Goal: Information Seeking & Learning: Check status

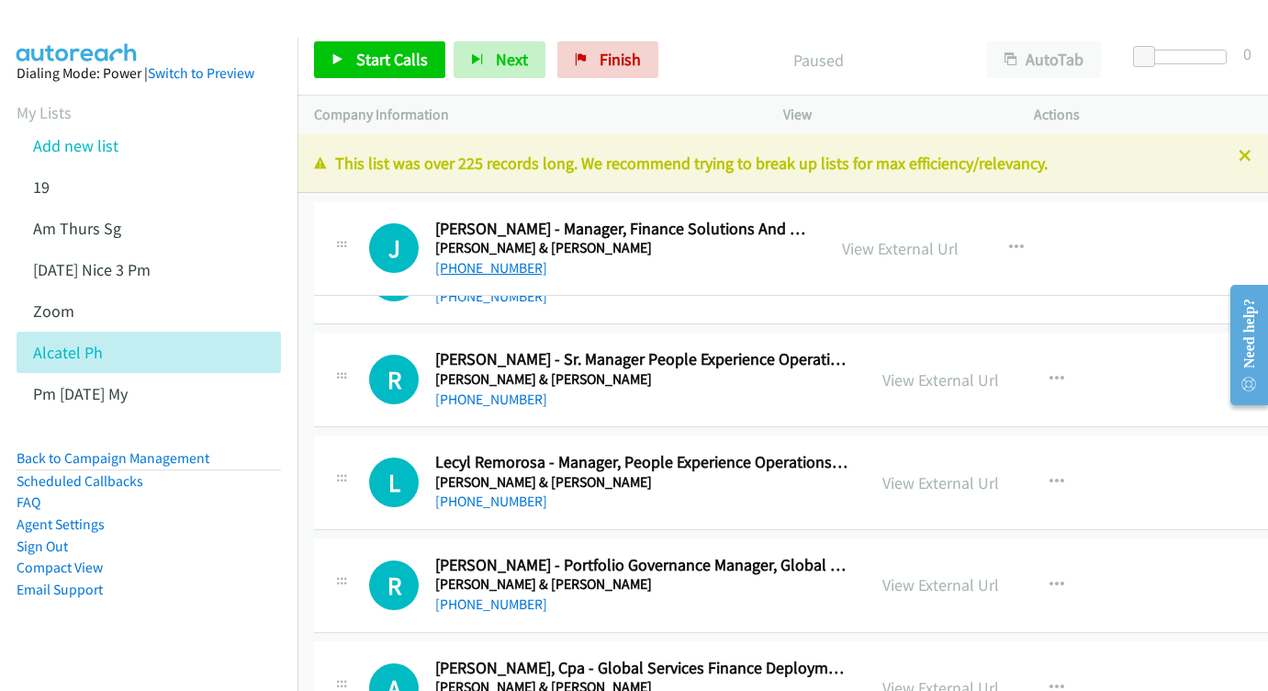
drag, startPoint x: 557, startPoint y: 259, endPoint x: 463, endPoint y: 264, distance: 94.7
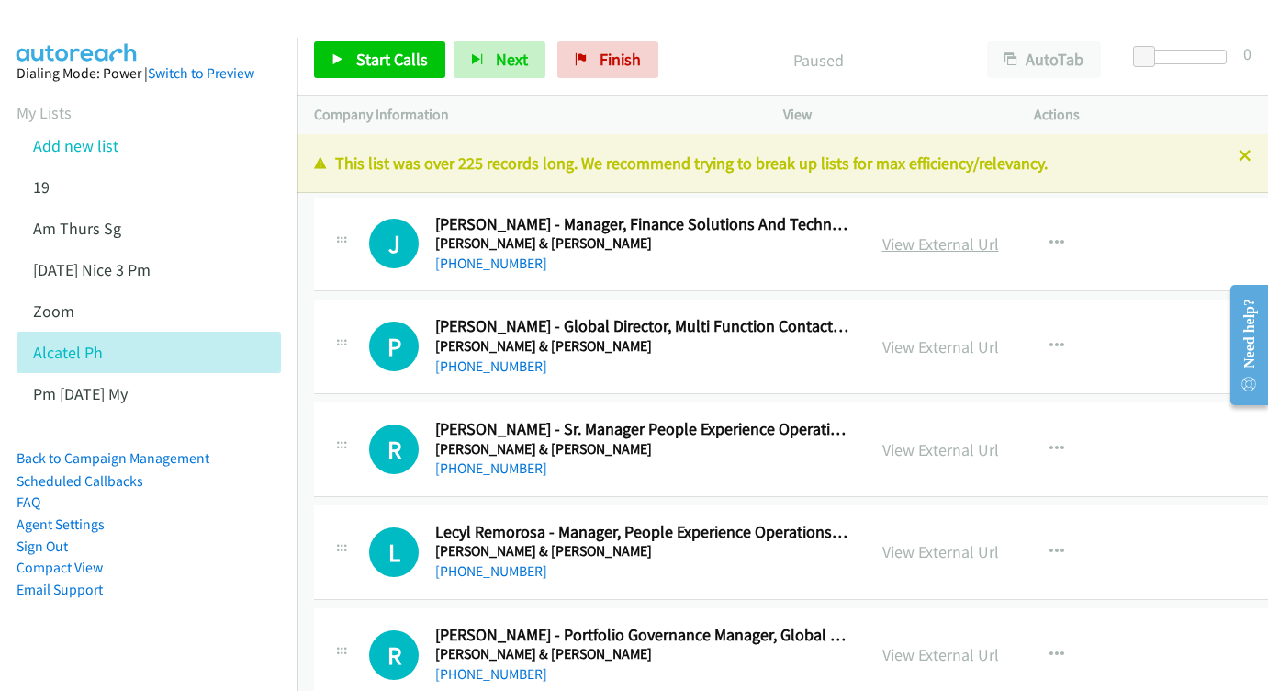
click at [963, 242] on link "View External Url" at bounding box center [941, 243] width 117 height 21
click at [962, 340] on link "View External Url" at bounding box center [941, 346] width 117 height 21
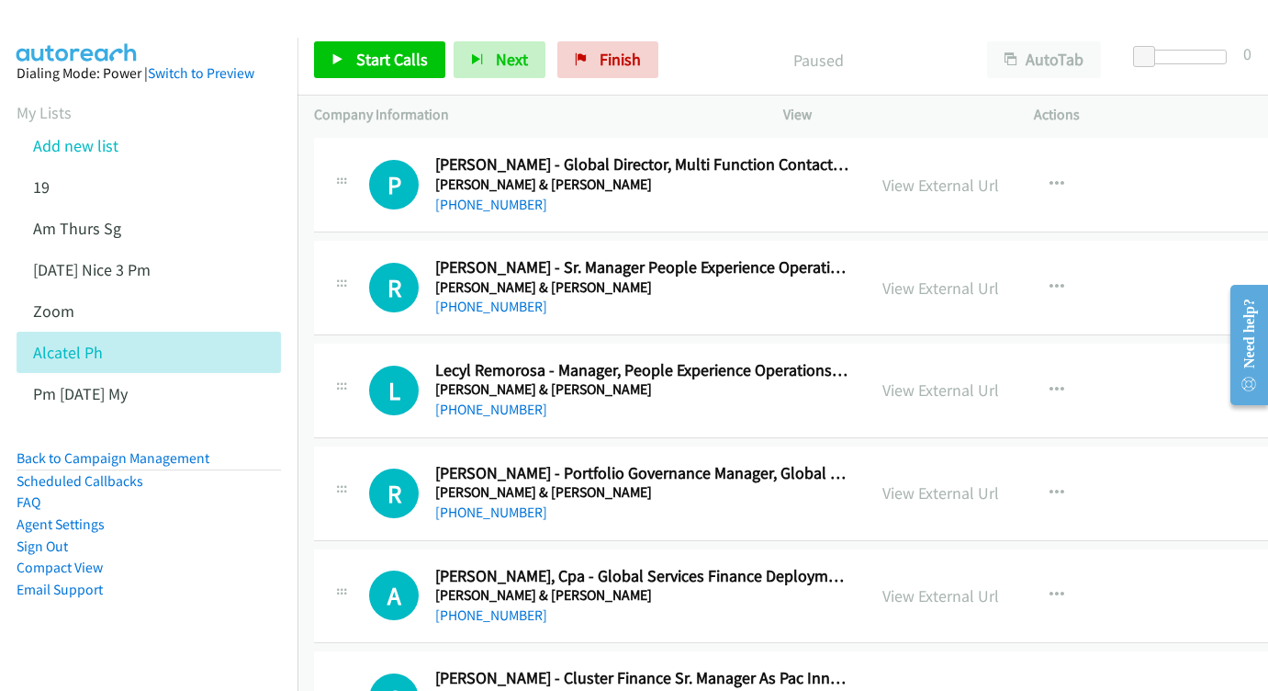
scroll to position [215, 0]
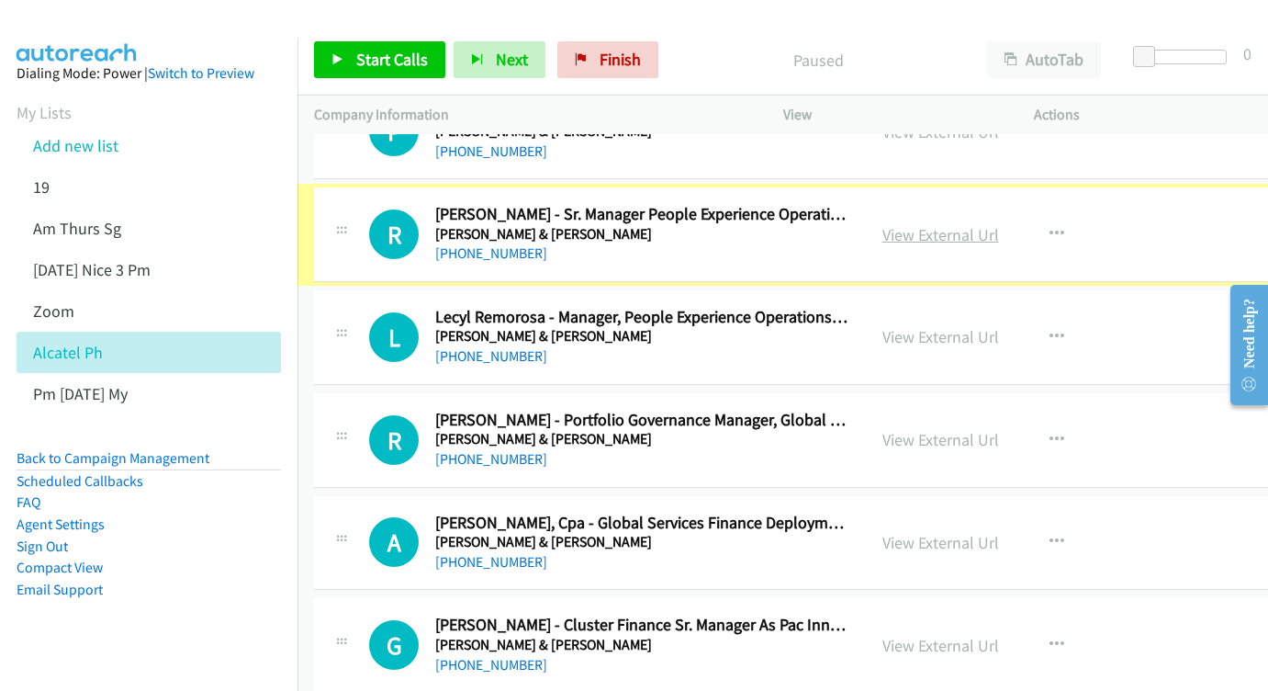
click at [977, 227] on link "View External Url" at bounding box center [941, 234] width 117 height 21
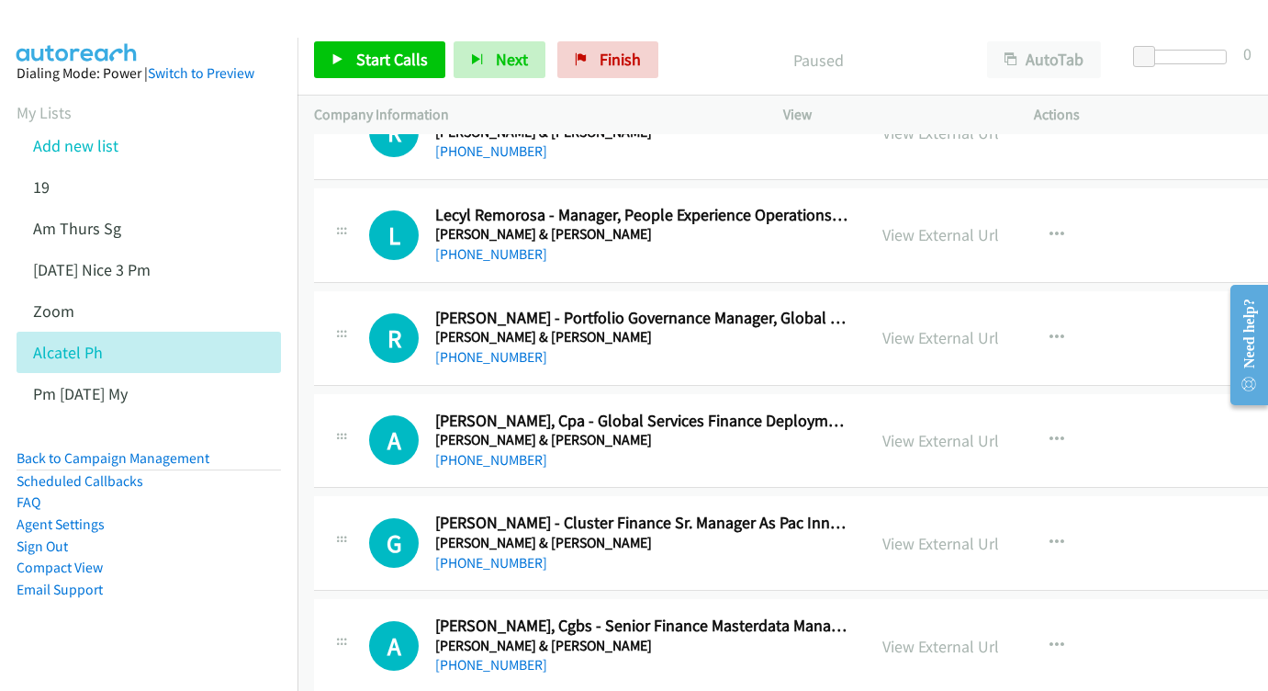
scroll to position [342, 0]
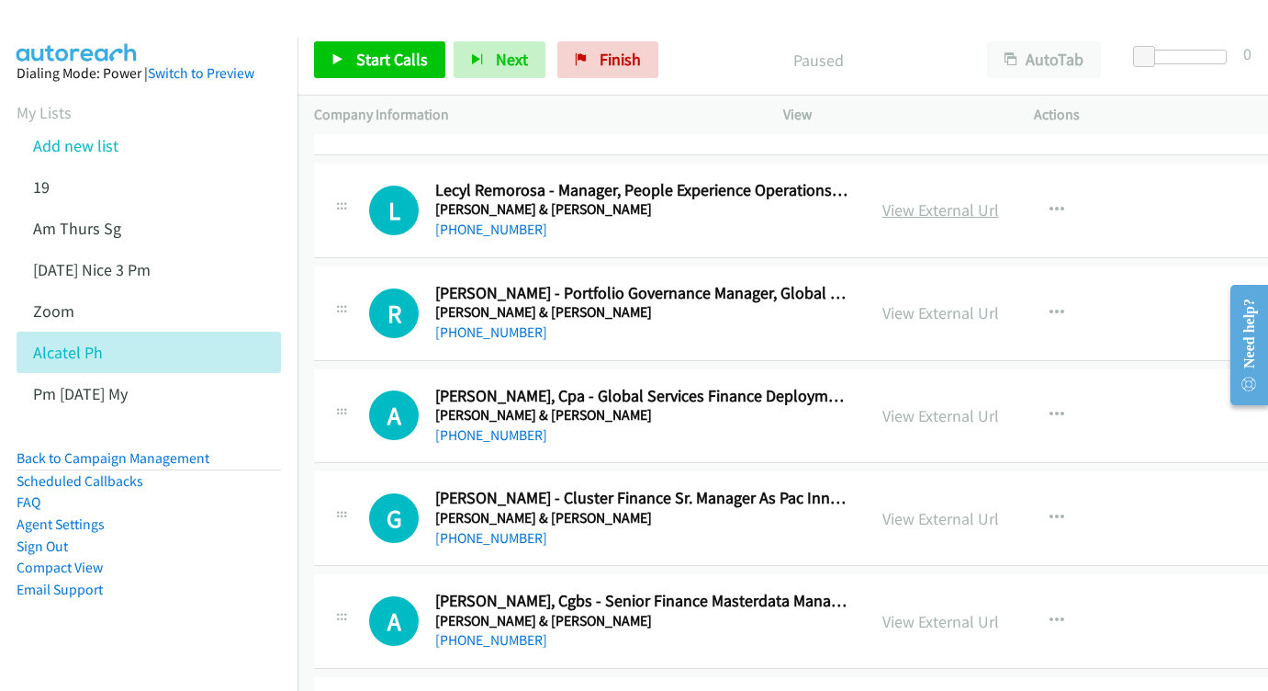
click at [999, 211] on link "View External Url" at bounding box center [941, 209] width 117 height 21
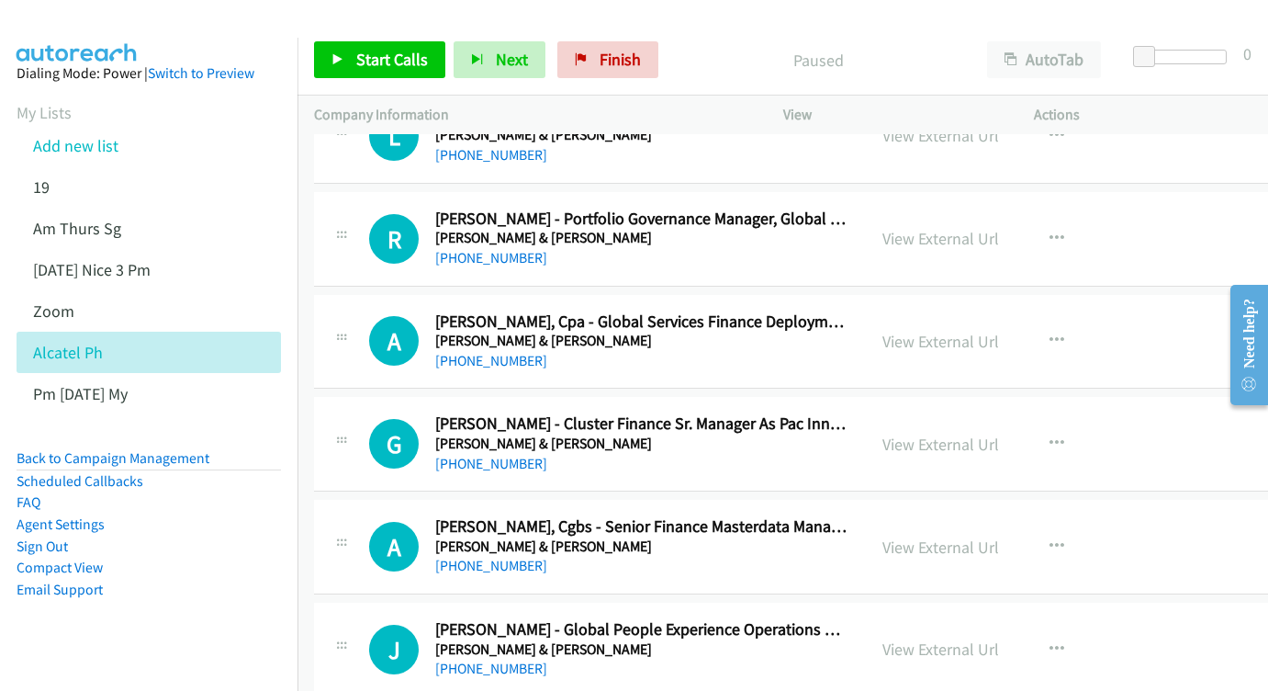
scroll to position [421, 0]
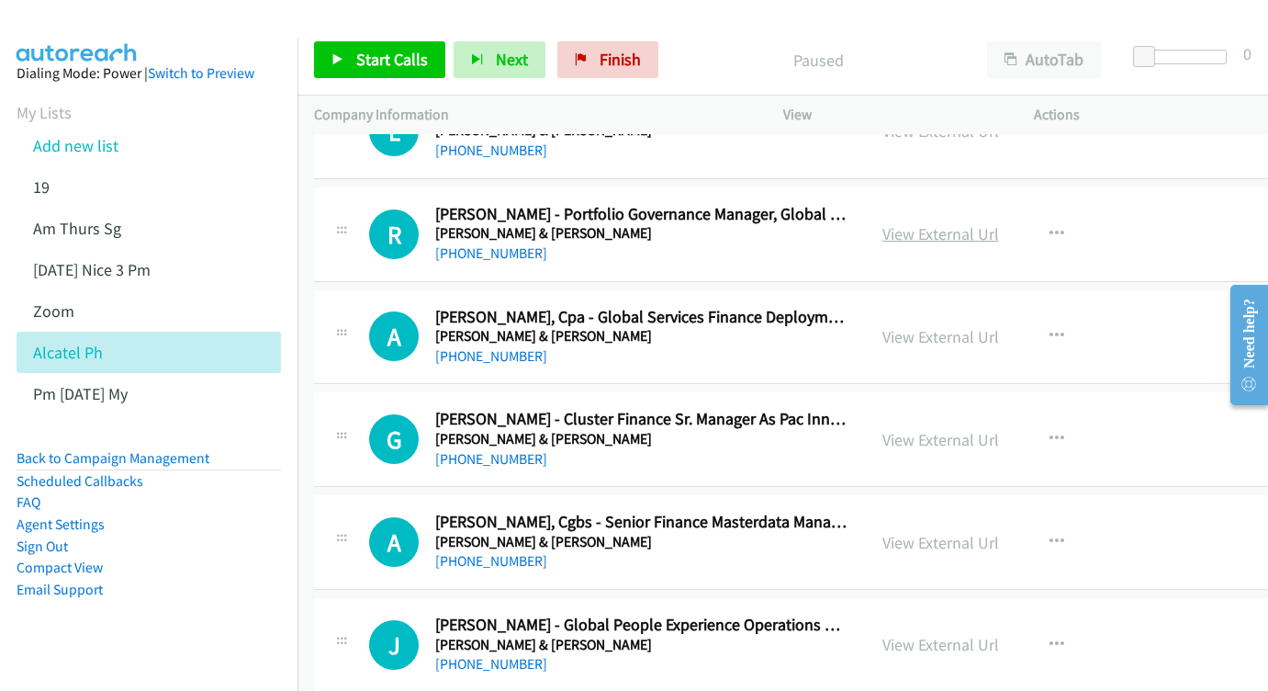
click at [991, 231] on link "View External Url" at bounding box center [941, 233] width 117 height 21
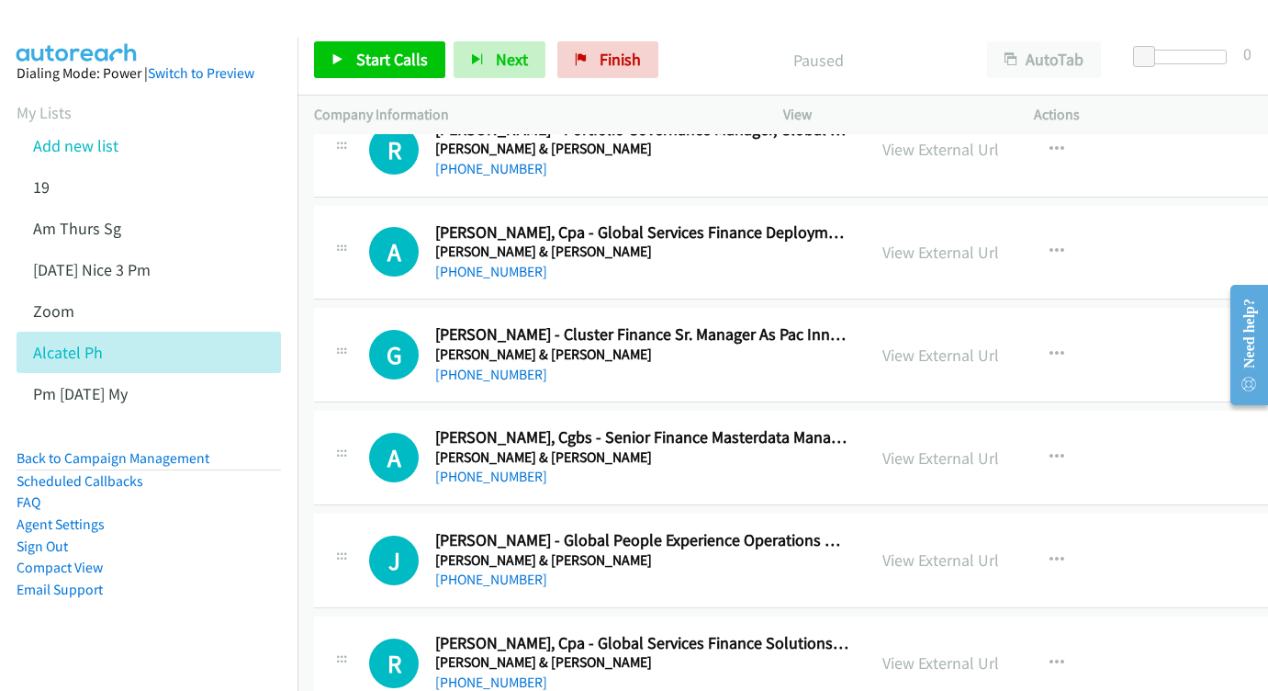
scroll to position [515, 0]
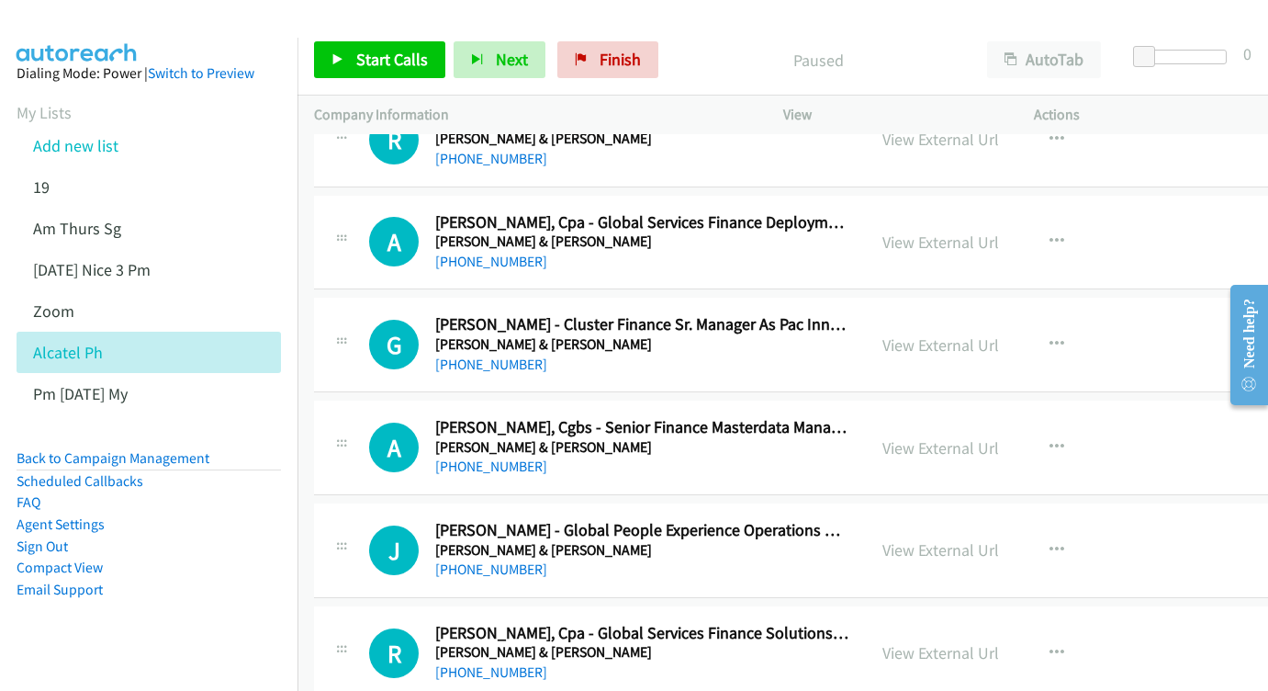
click at [983, 243] on div "View External Url" at bounding box center [941, 242] width 117 height 25
click at [971, 231] on link "View External Url" at bounding box center [941, 241] width 117 height 21
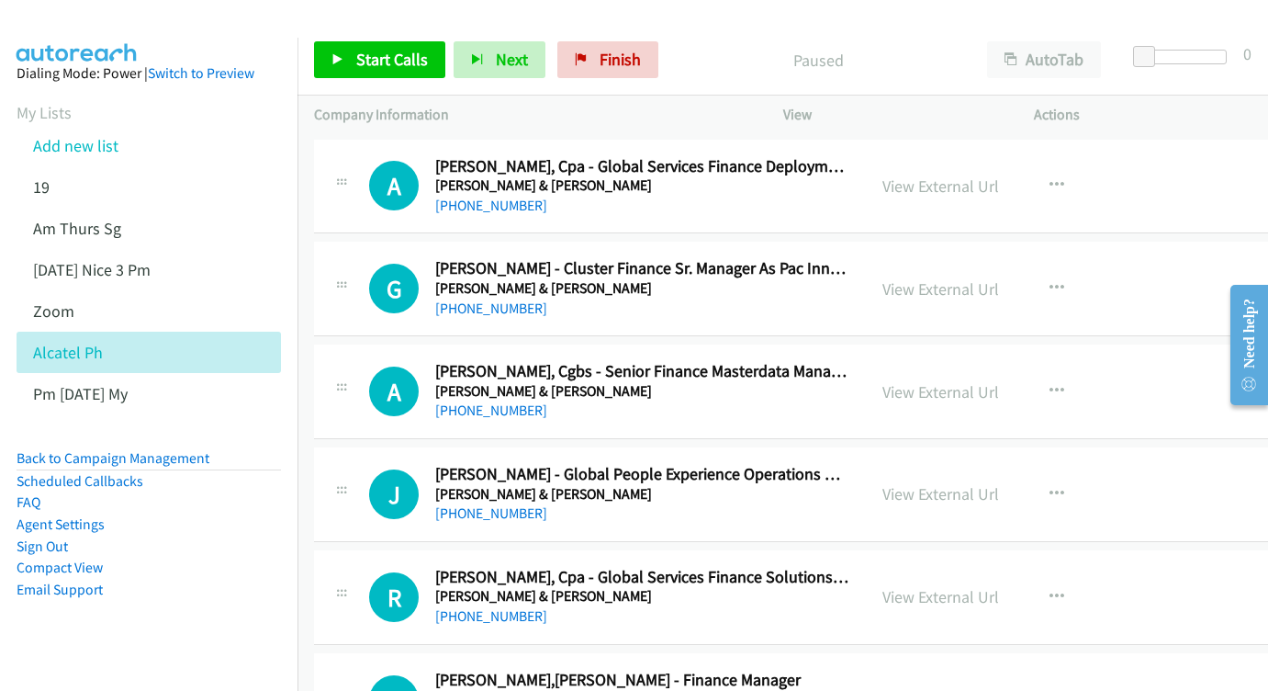
scroll to position [623, 0]
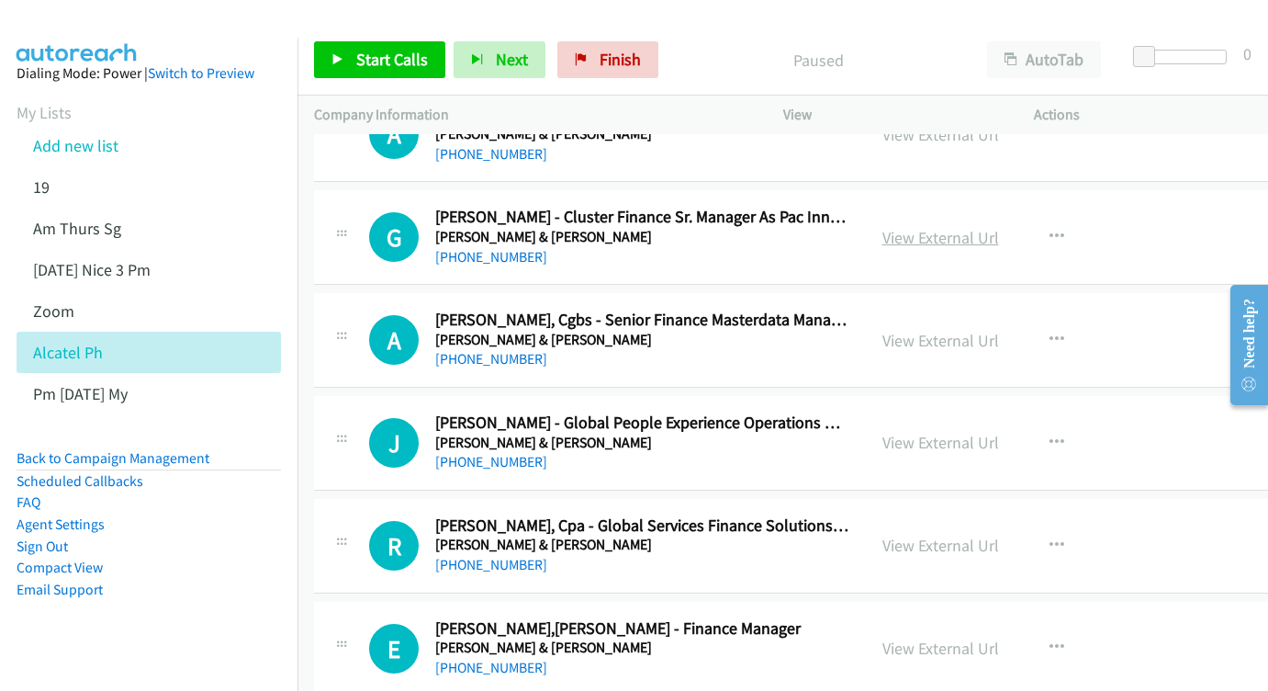
click at [999, 227] on link "View External Url" at bounding box center [941, 237] width 117 height 21
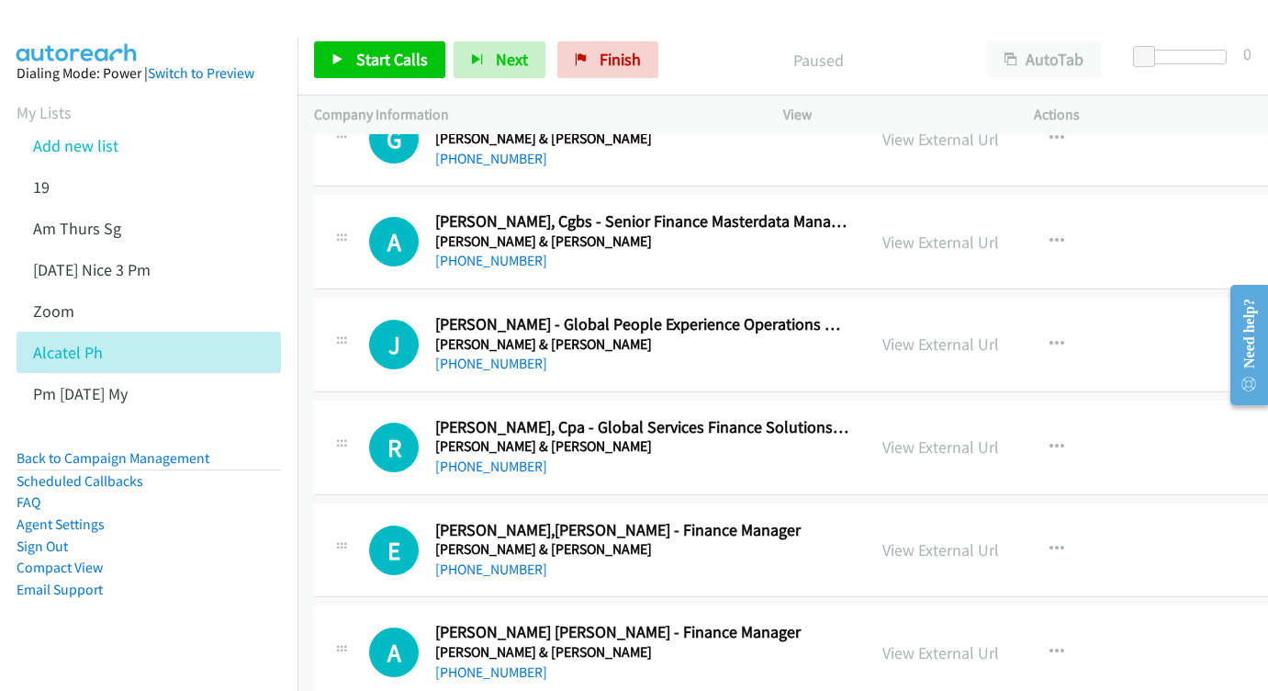
scroll to position [720, 0]
drag, startPoint x: 995, startPoint y: 217, endPoint x: 985, endPoint y: 224, distance: 12.5
click at [995, 217] on div "View External Url View External Url Schedule/Manage Callback Start Calls Here R…" at bounding box center [1012, 242] width 292 height 61
click at [983, 232] on link "View External Url" at bounding box center [941, 242] width 117 height 21
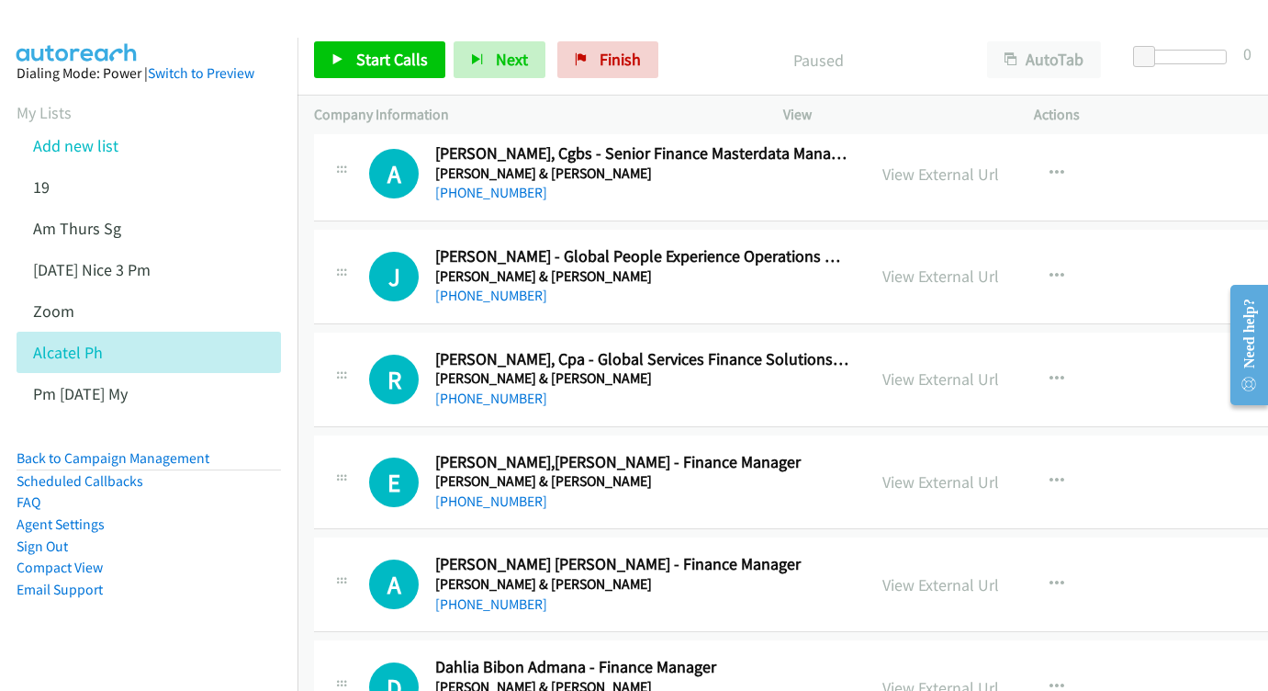
scroll to position [816, 0]
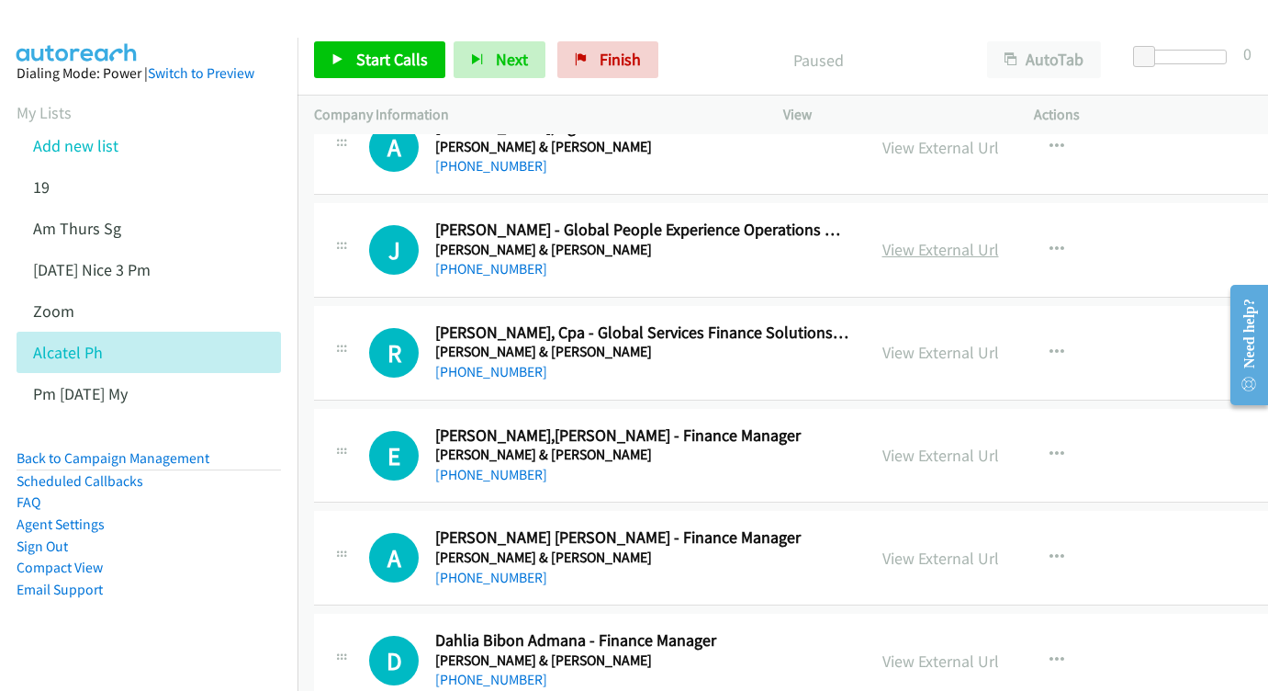
click at [988, 239] on link "View External Url" at bounding box center [941, 249] width 117 height 21
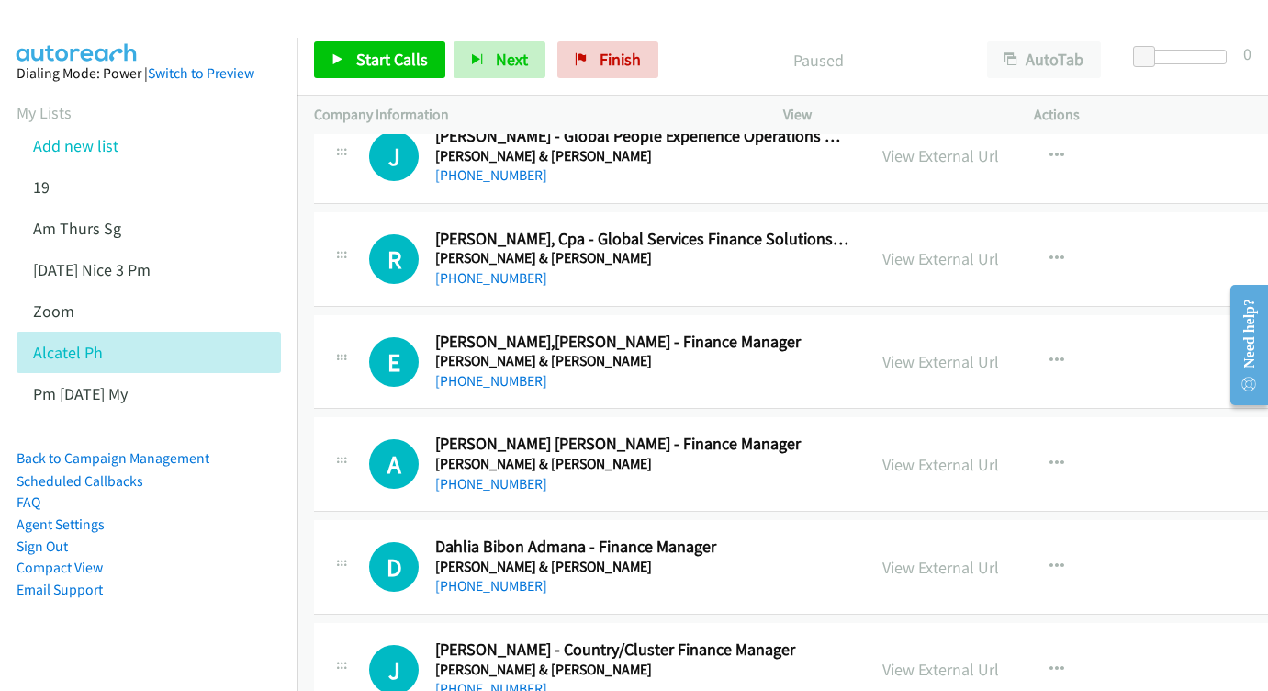
scroll to position [942, 0]
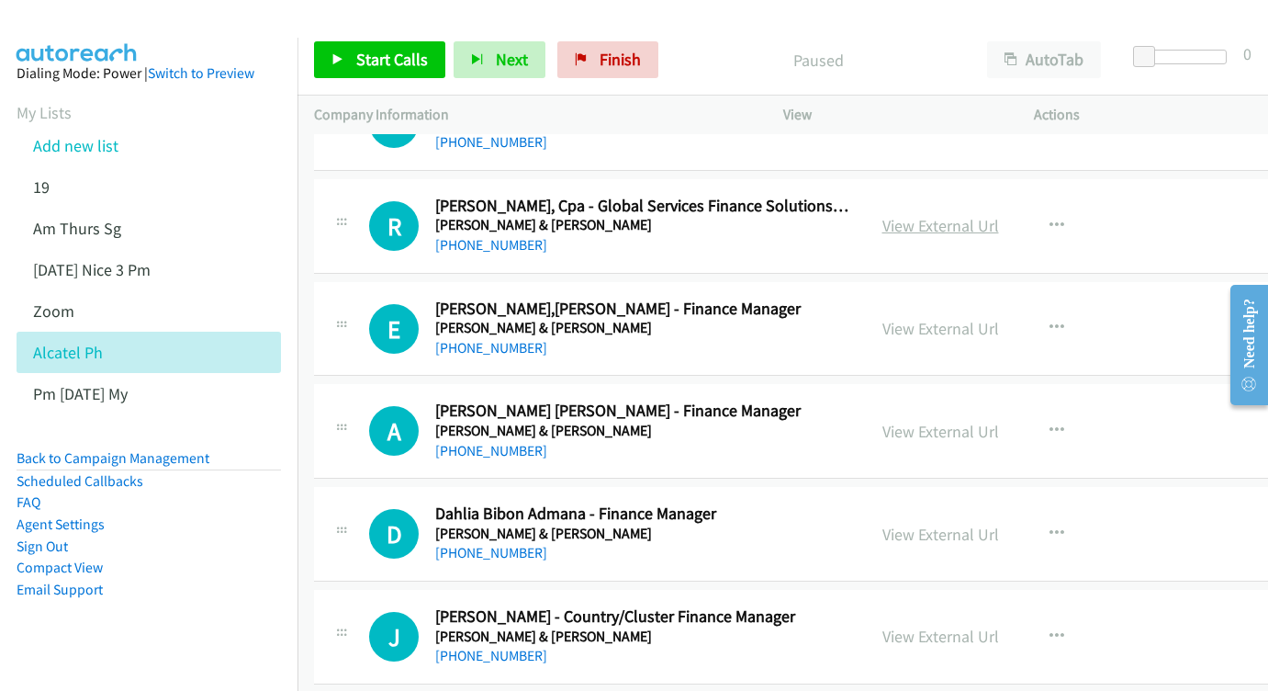
click at [999, 215] on link "View External Url" at bounding box center [941, 225] width 117 height 21
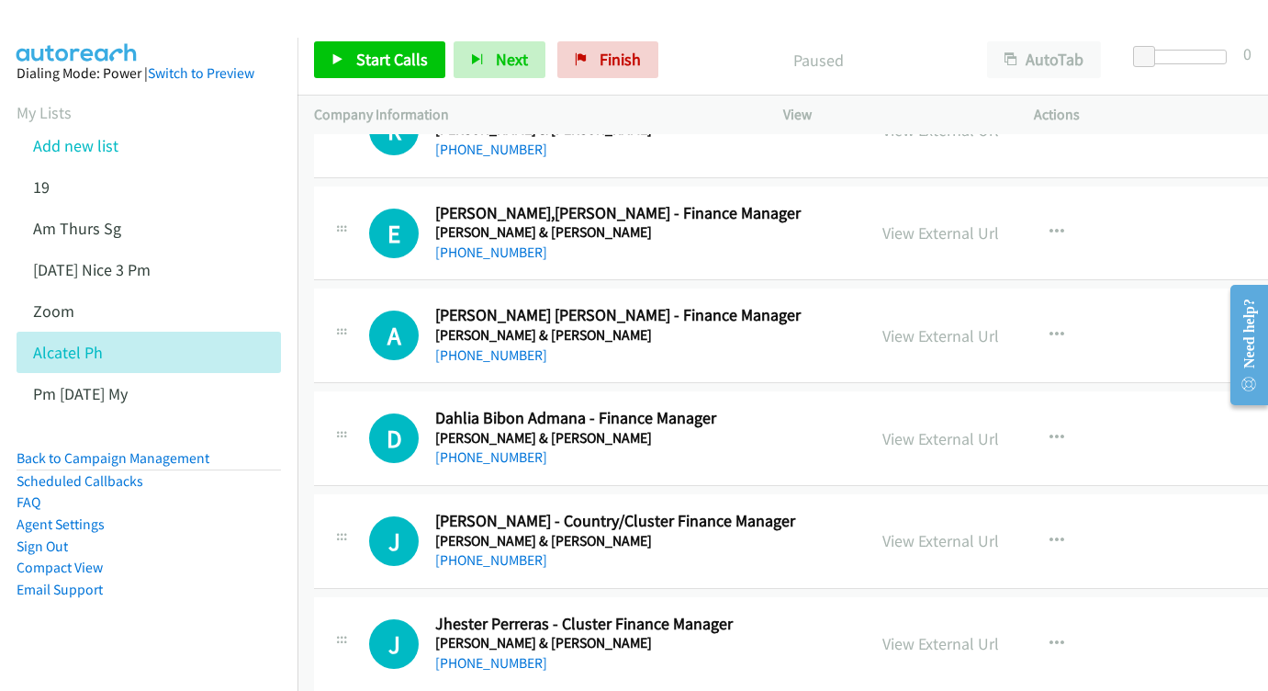
scroll to position [1040, 0]
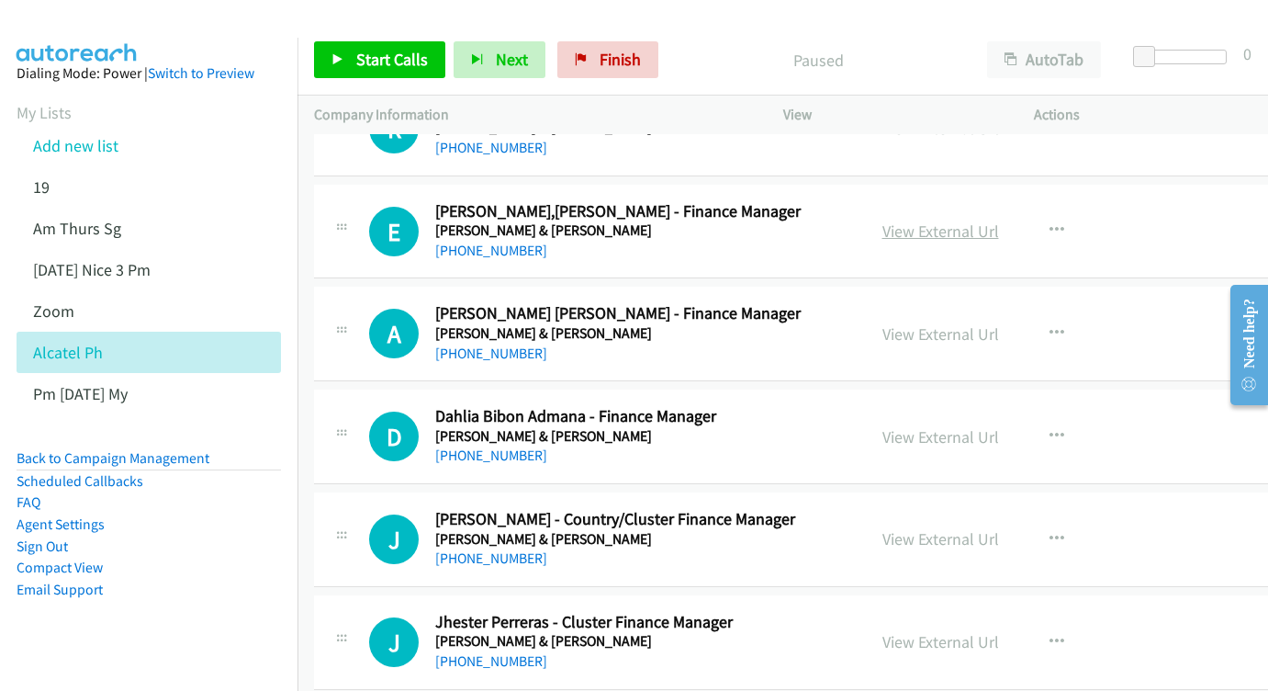
click at [986, 220] on link "View External Url" at bounding box center [941, 230] width 117 height 21
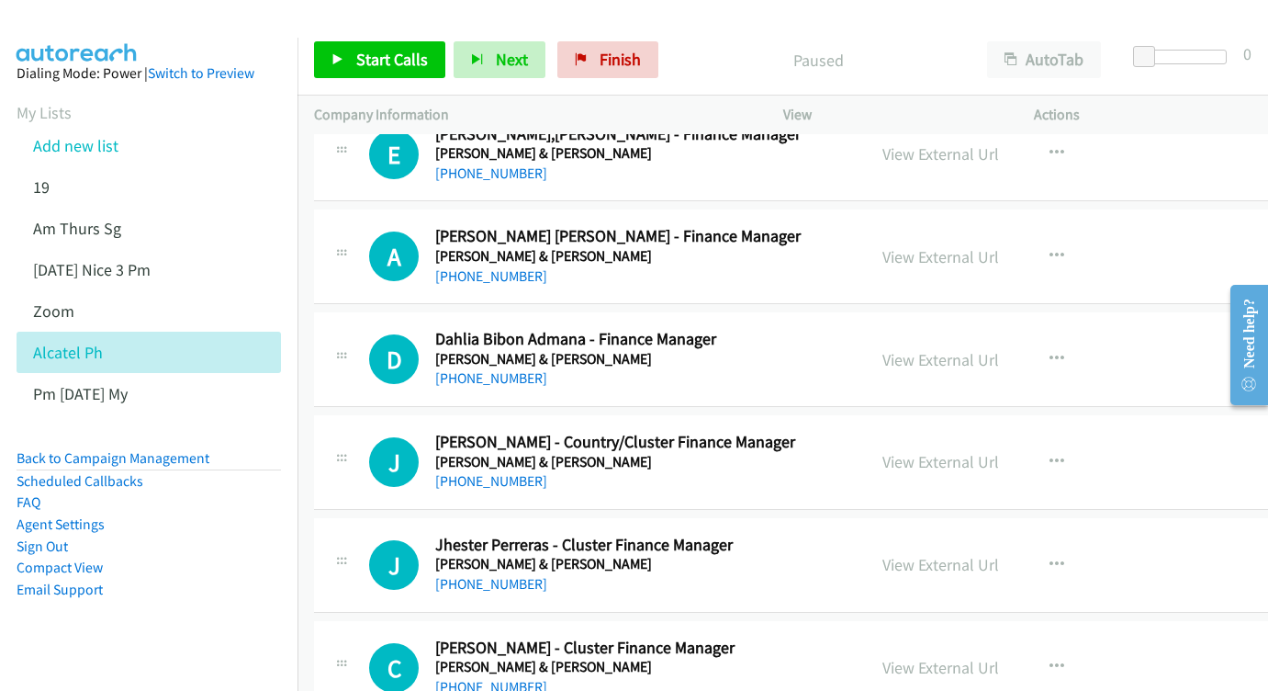
scroll to position [1144, 0]
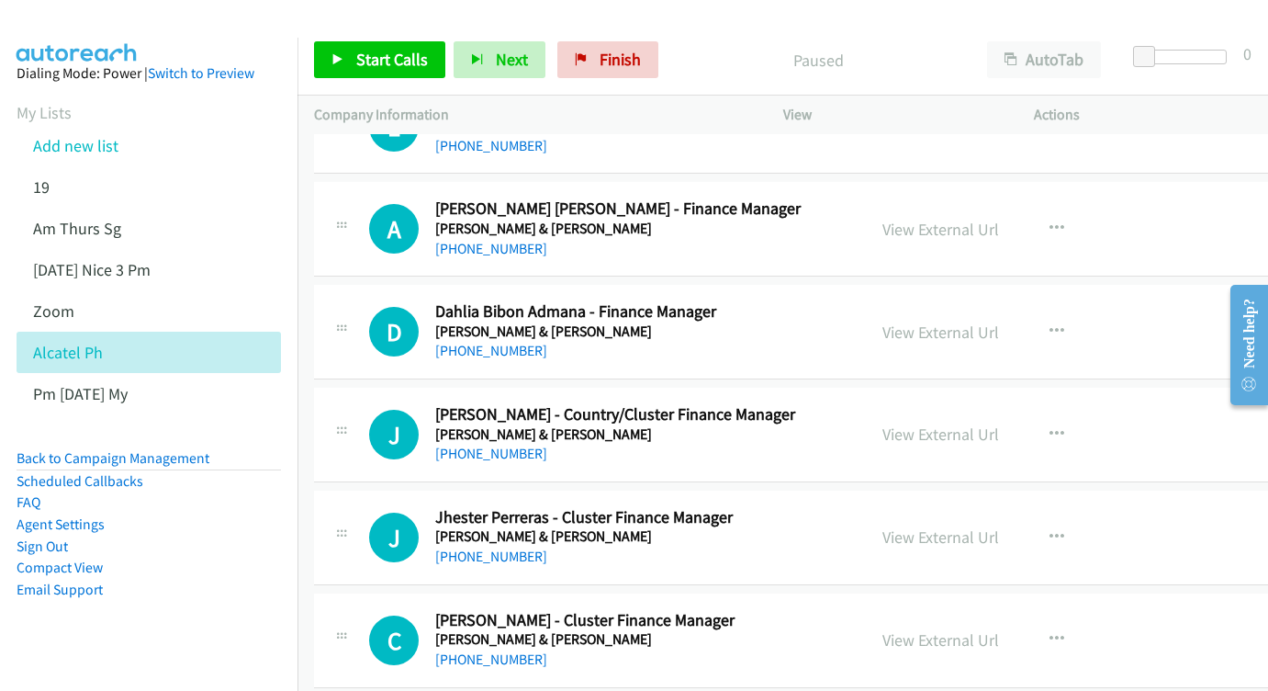
click at [1071, 214] on div "View External Url View External Url Schedule/Manage Callback Start Calls Here R…" at bounding box center [1012, 228] width 292 height 61
click at [999, 219] on link "View External Url" at bounding box center [941, 229] width 117 height 21
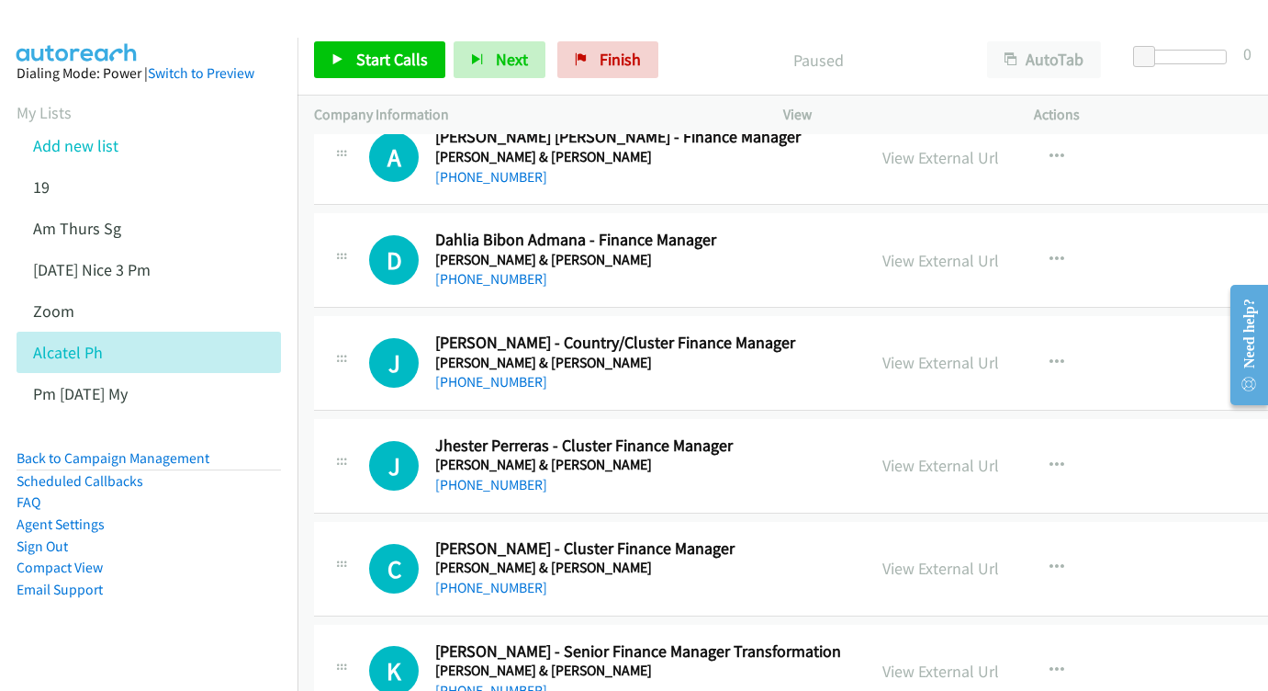
scroll to position [1229, 0]
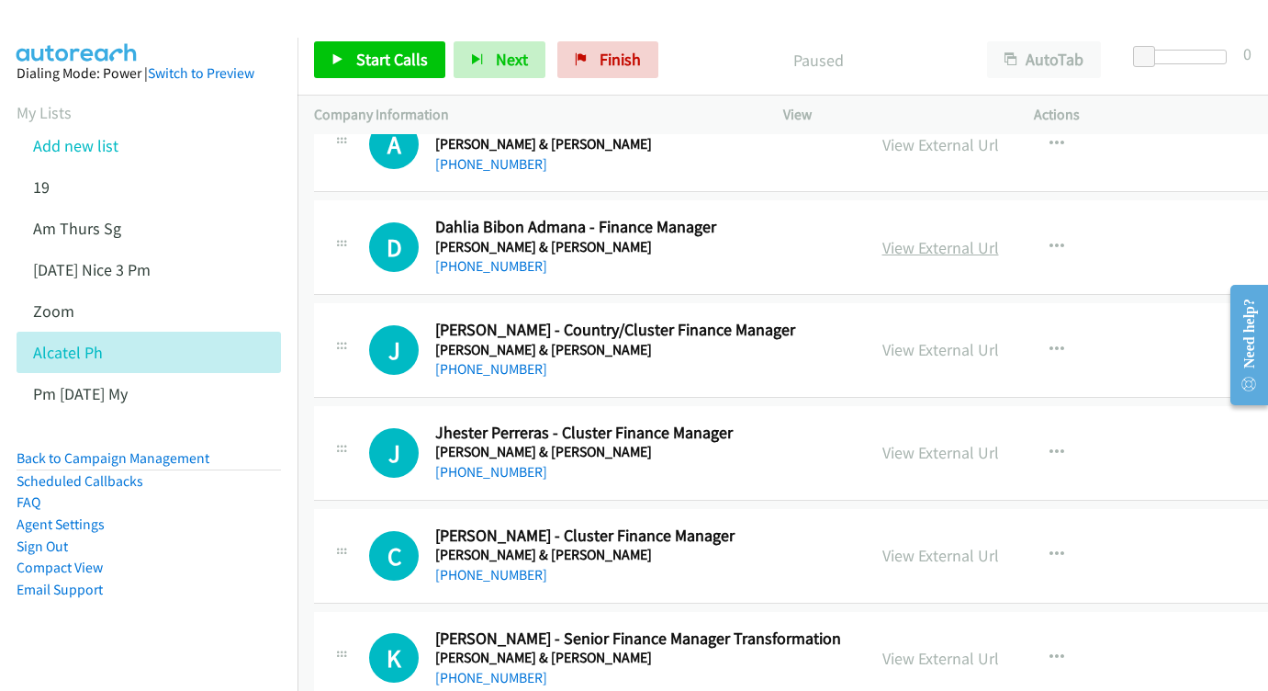
click at [996, 237] on link "View External Url" at bounding box center [941, 247] width 117 height 21
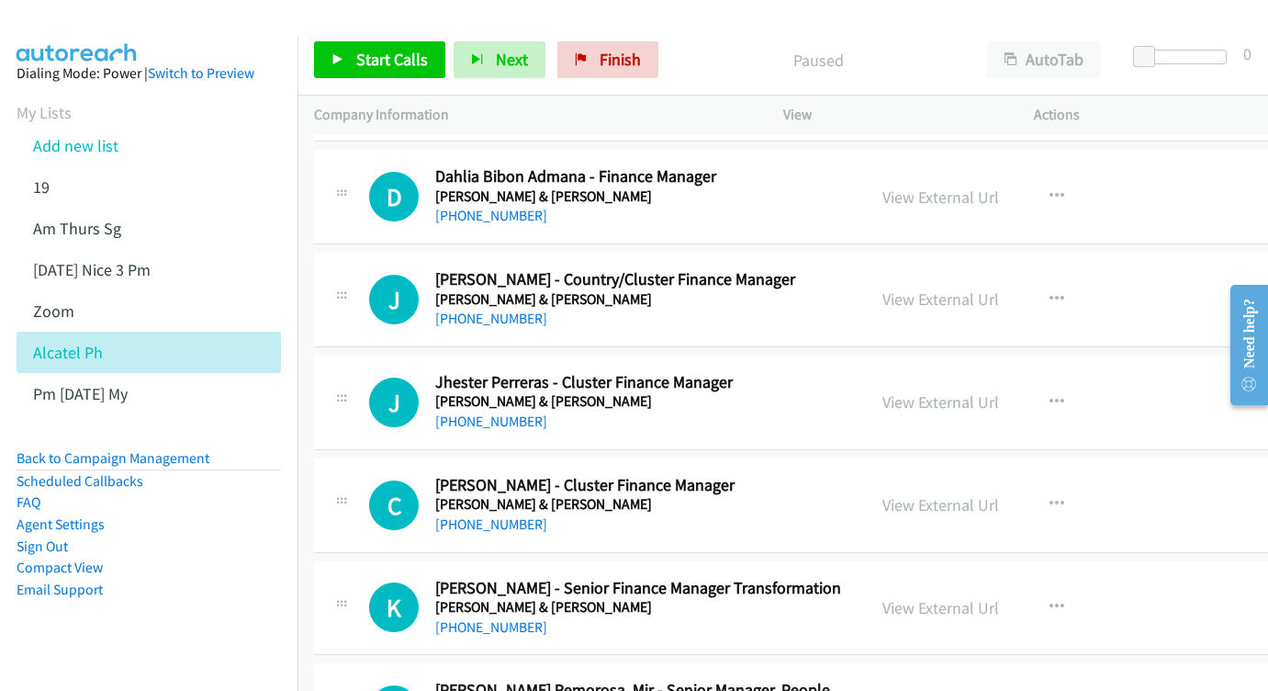
scroll to position [1283, 0]
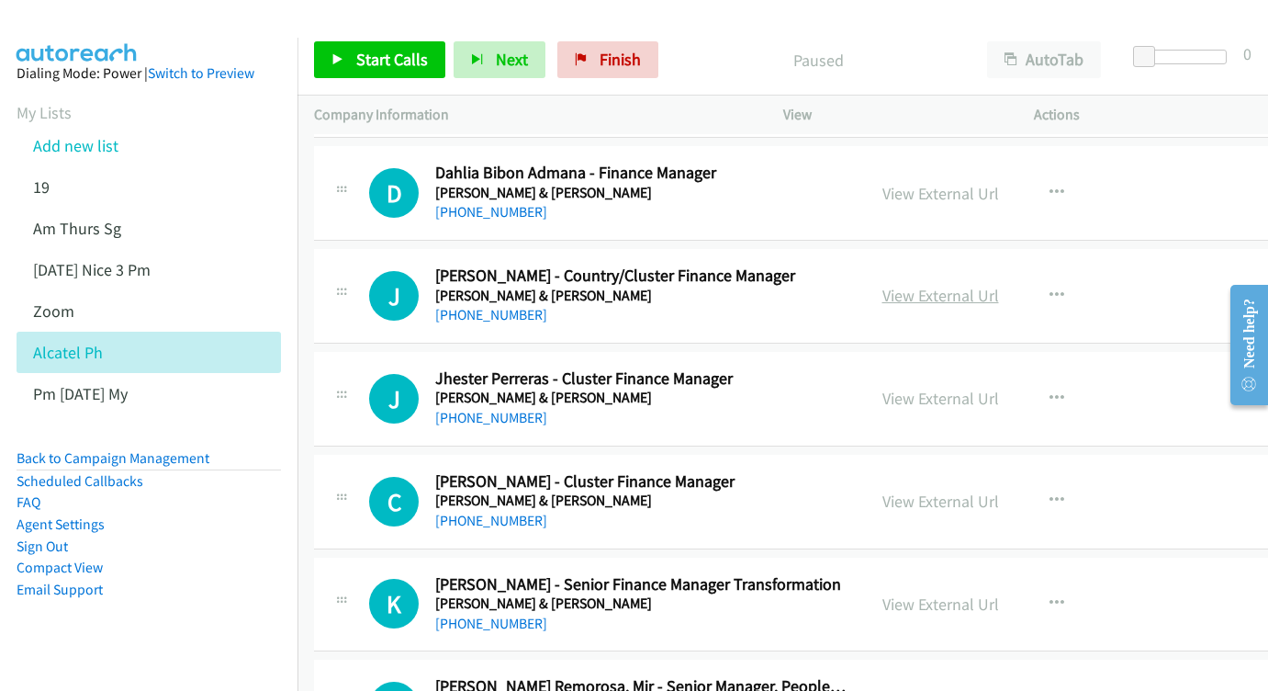
click at [995, 285] on link "View External Url" at bounding box center [941, 295] width 117 height 21
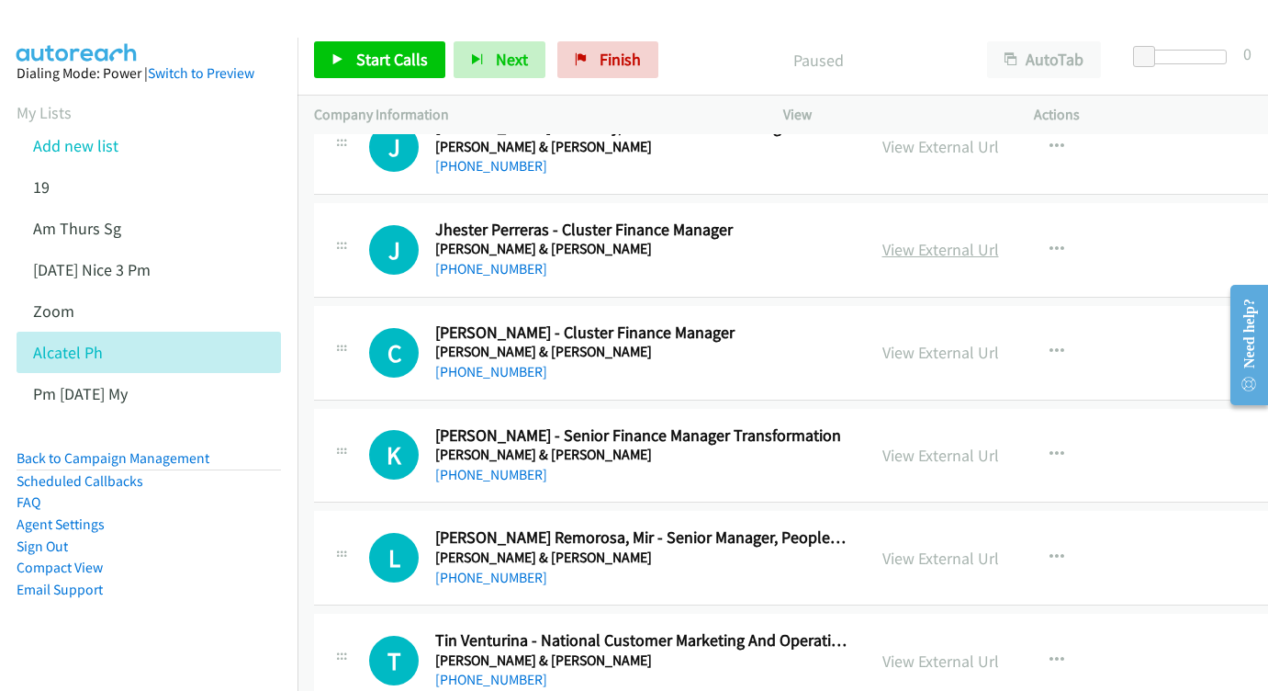
scroll to position [1446, 0]
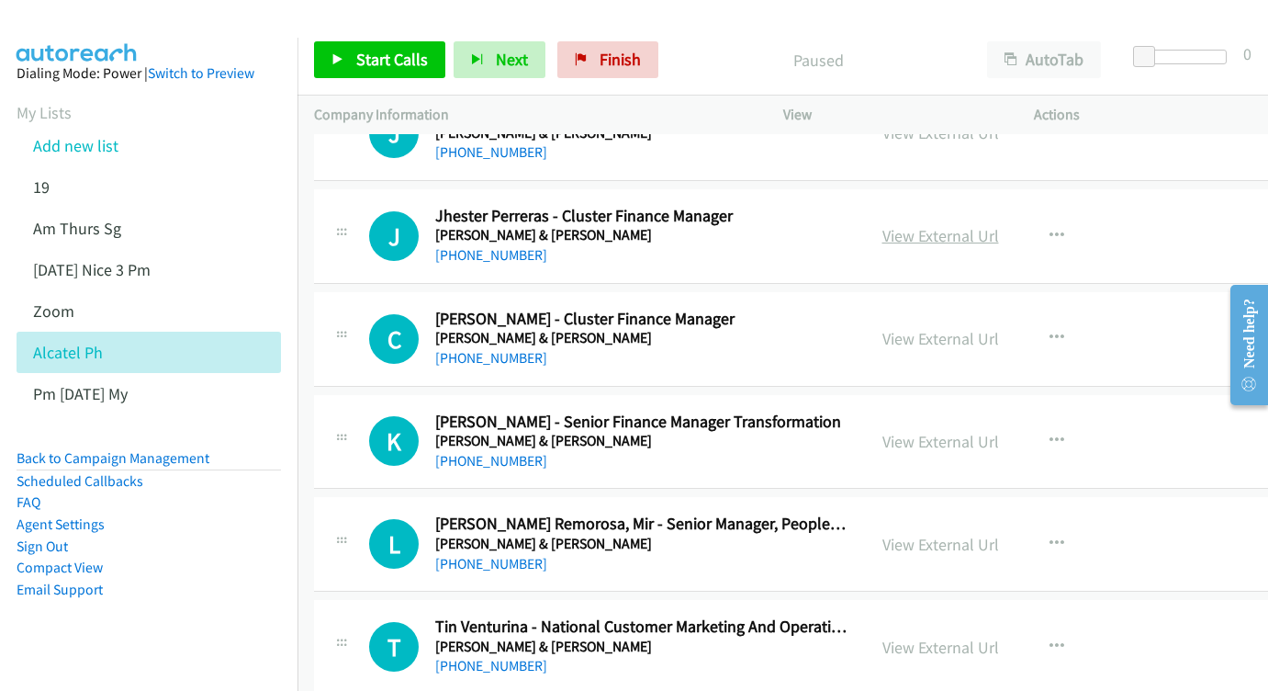
click at [953, 225] on link "View External Url" at bounding box center [941, 235] width 117 height 21
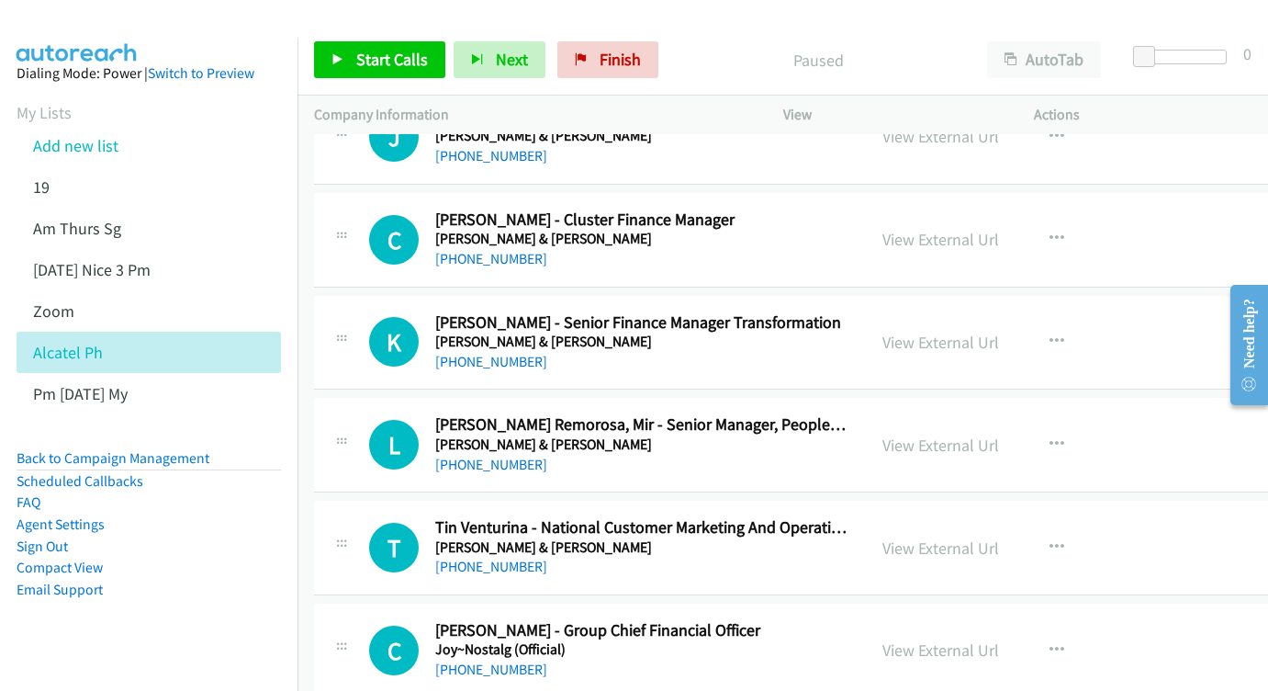
scroll to position [1552, 0]
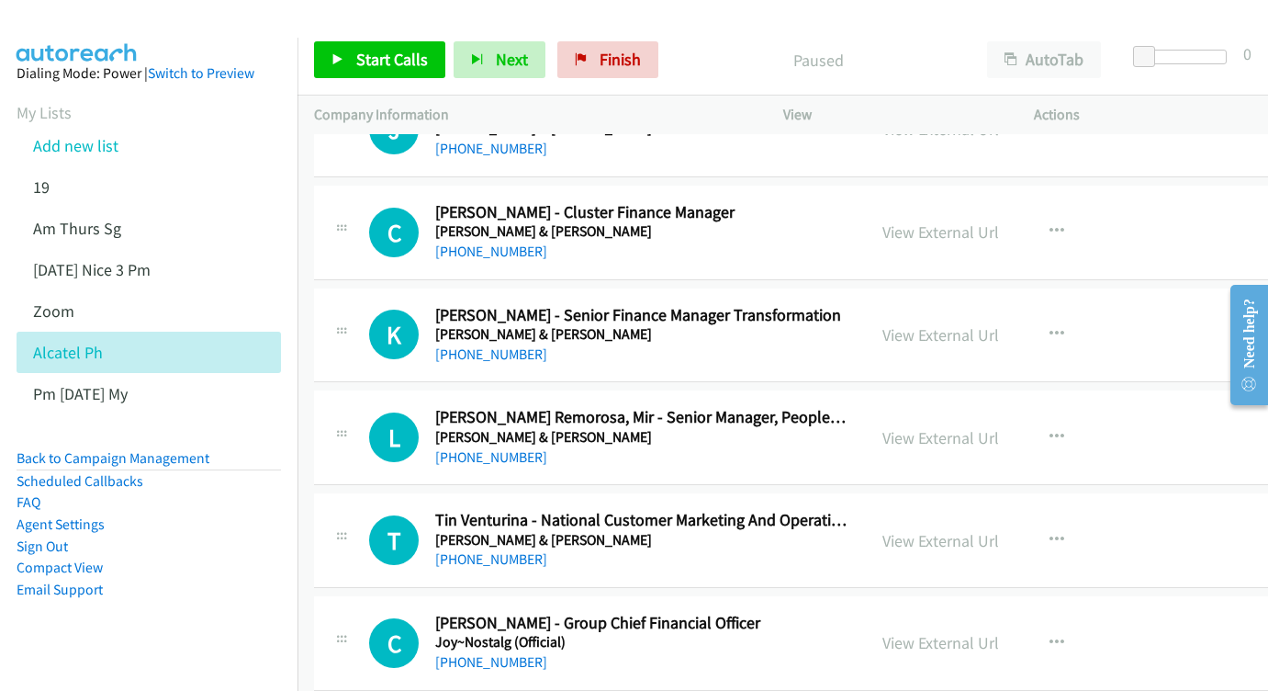
click at [987, 220] on div "View External Url View External Url Schedule/Manage Callback Start Calls Here R…" at bounding box center [1012, 232] width 292 height 61
click at [987, 221] on link "View External Url" at bounding box center [941, 231] width 117 height 21
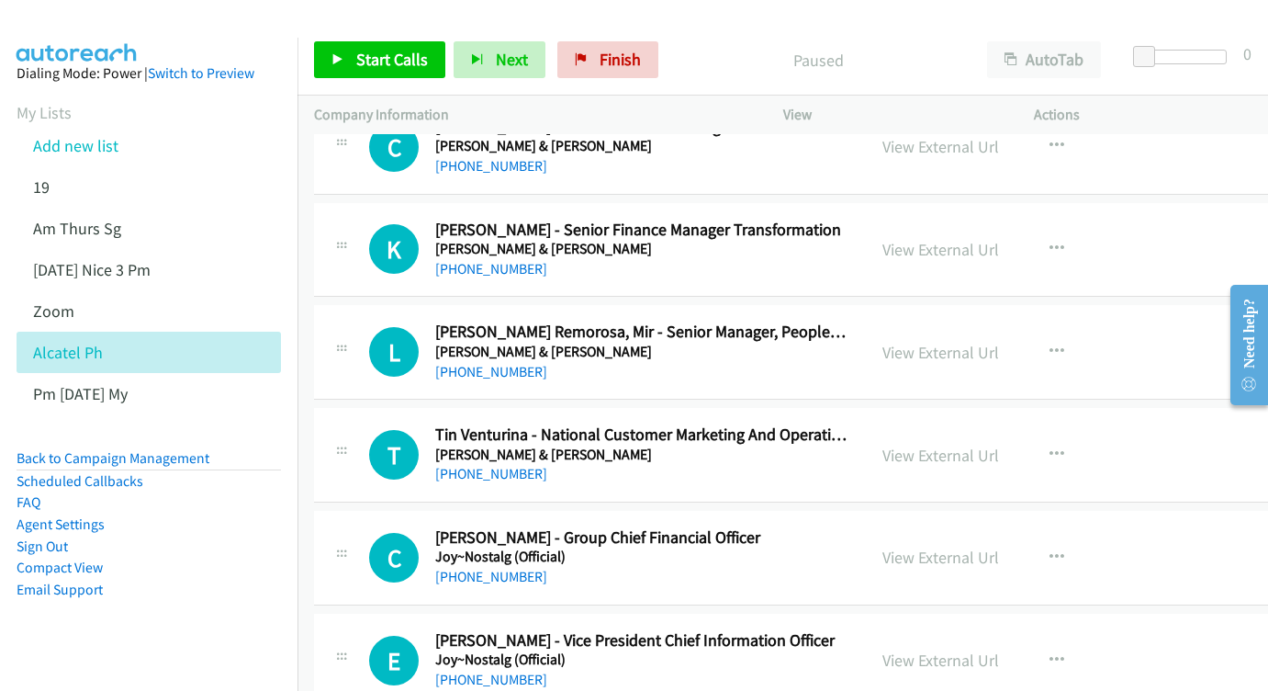
scroll to position [1668, 0]
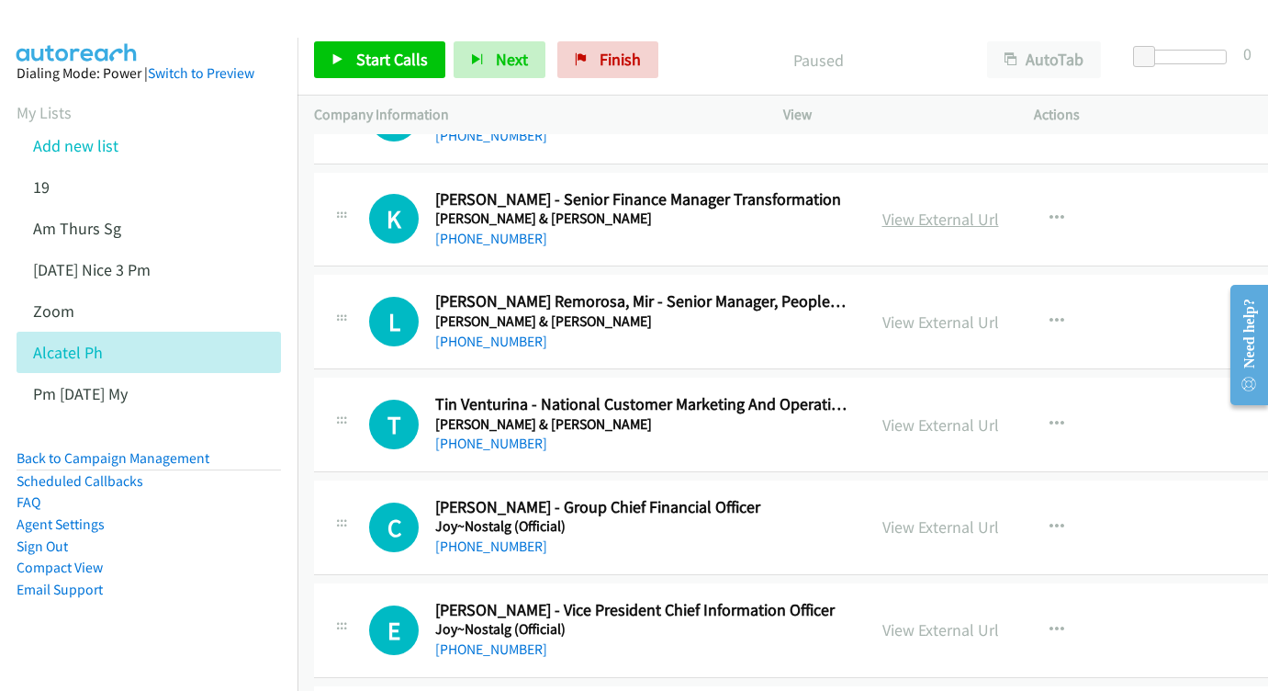
click at [974, 208] on link "View External Url" at bounding box center [941, 218] width 117 height 21
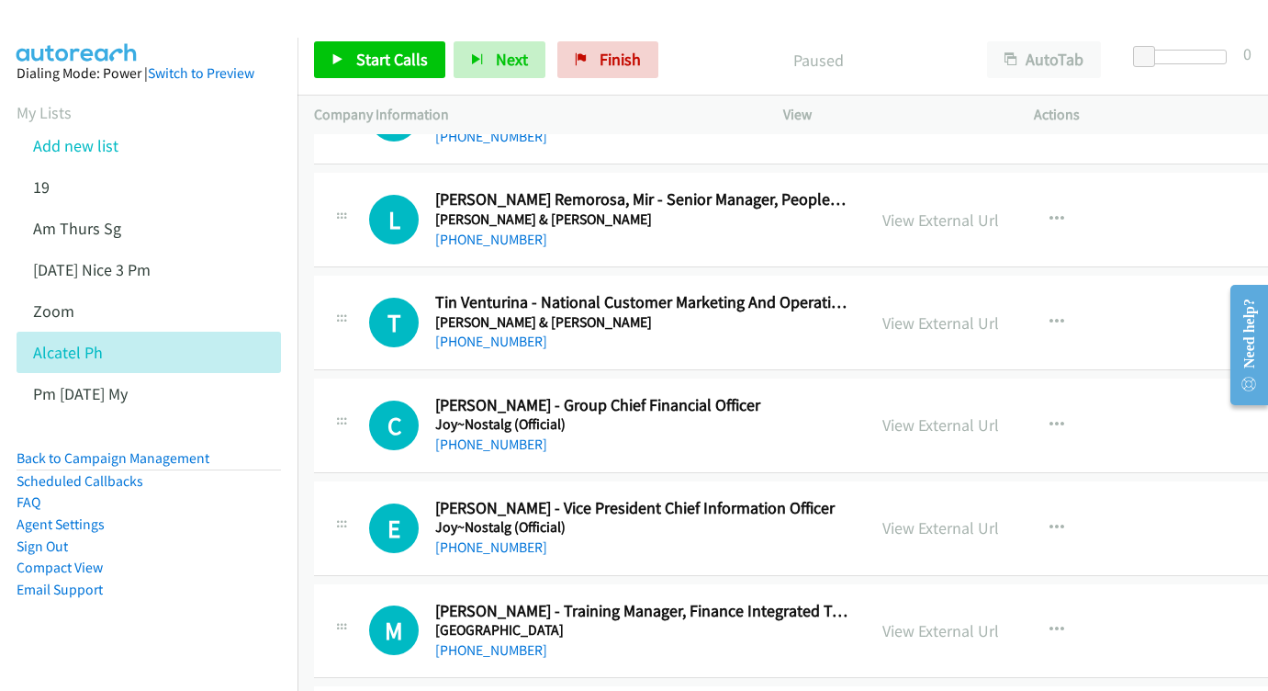
scroll to position [1770, 0]
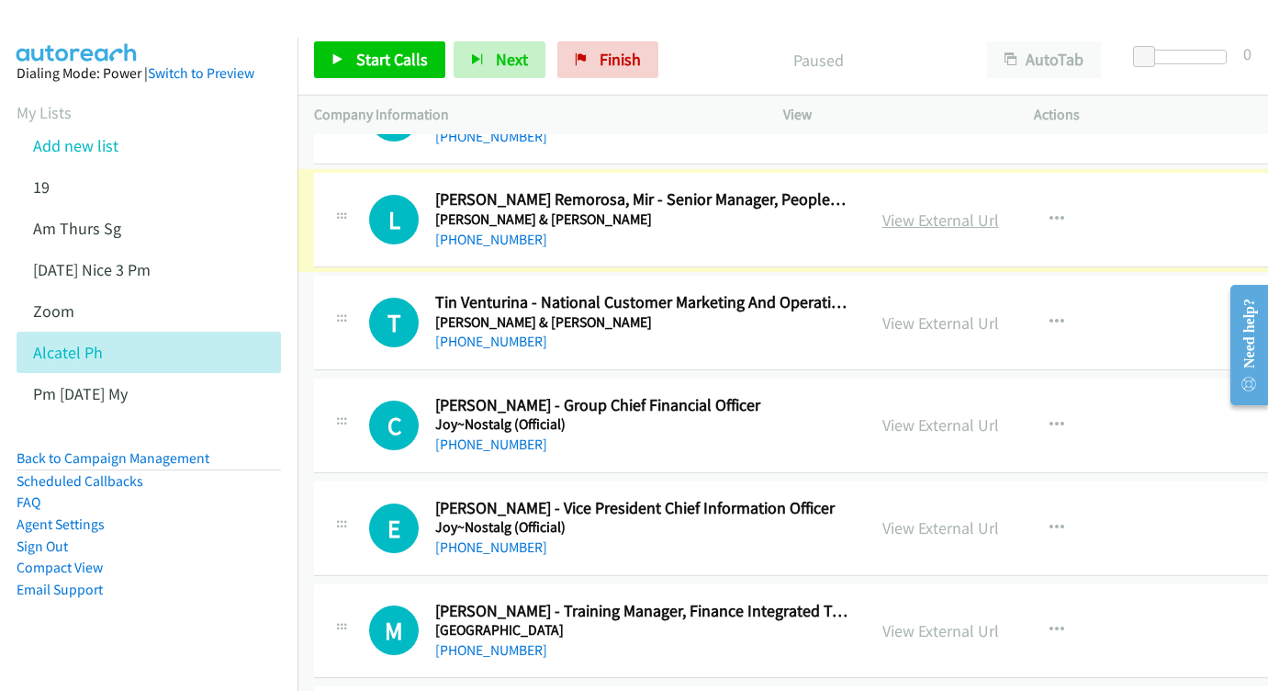
click at [999, 209] on link "View External Url" at bounding box center [941, 219] width 117 height 21
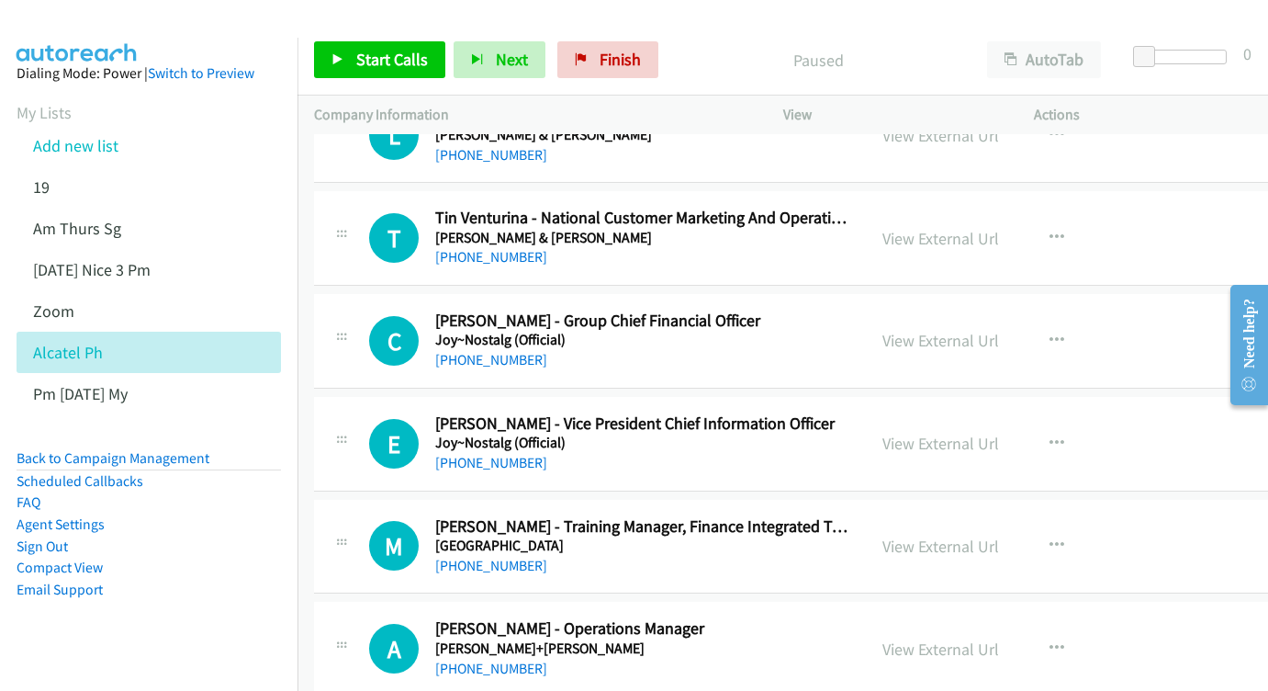
scroll to position [1855, 0]
click at [999, 227] on link "View External Url" at bounding box center [941, 237] width 117 height 21
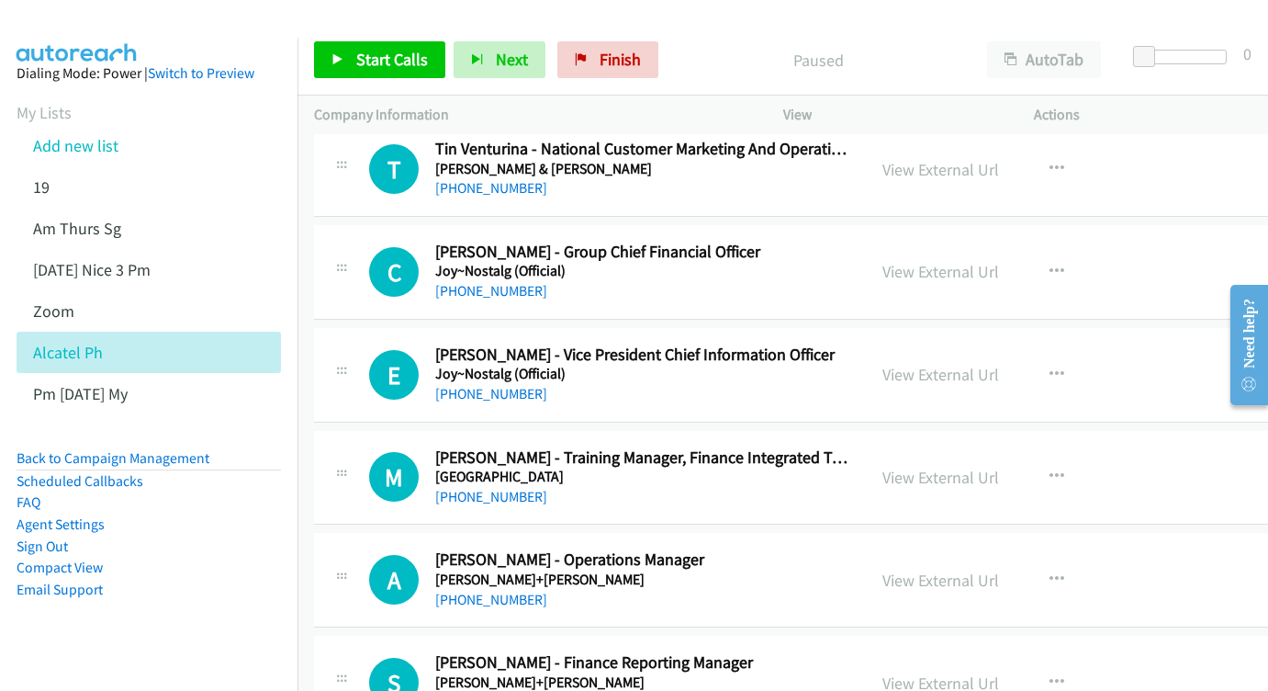
scroll to position [1940, 0]
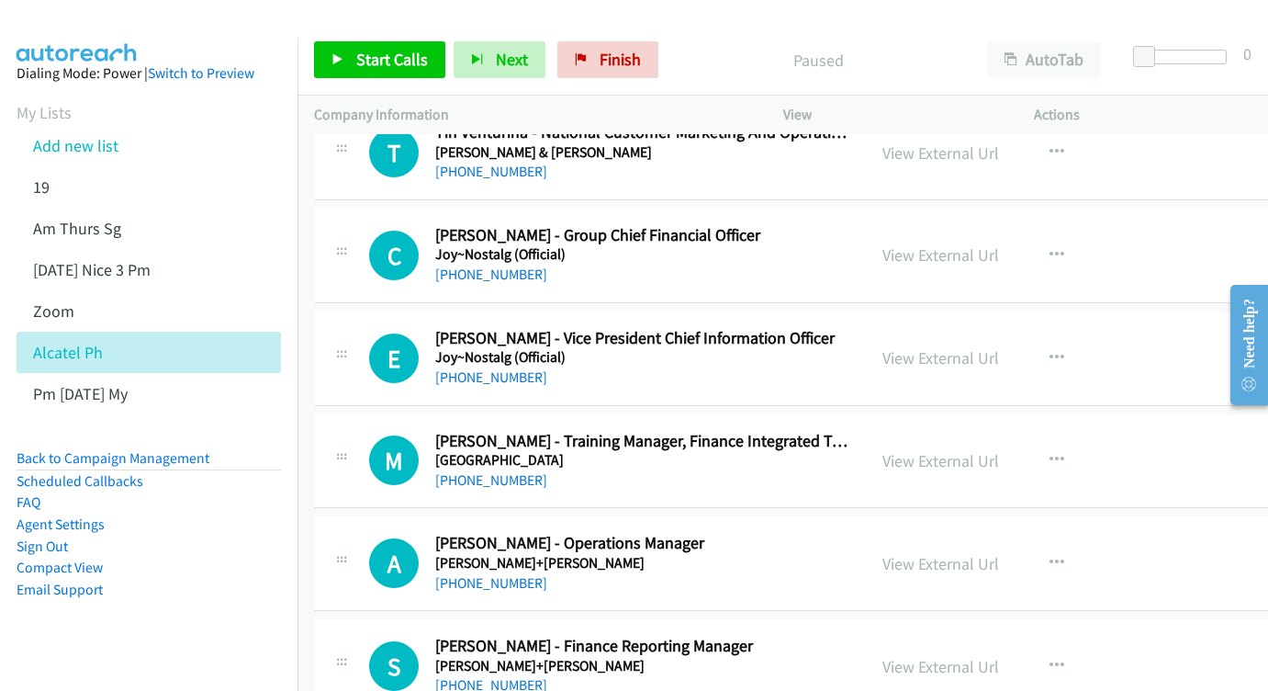
click at [1007, 235] on div "View External Url View External Url Schedule/Manage Callback Start Calls Here R…" at bounding box center [1012, 255] width 292 height 61
click at [988, 244] on link "View External Url" at bounding box center [941, 254] width 117 height 21
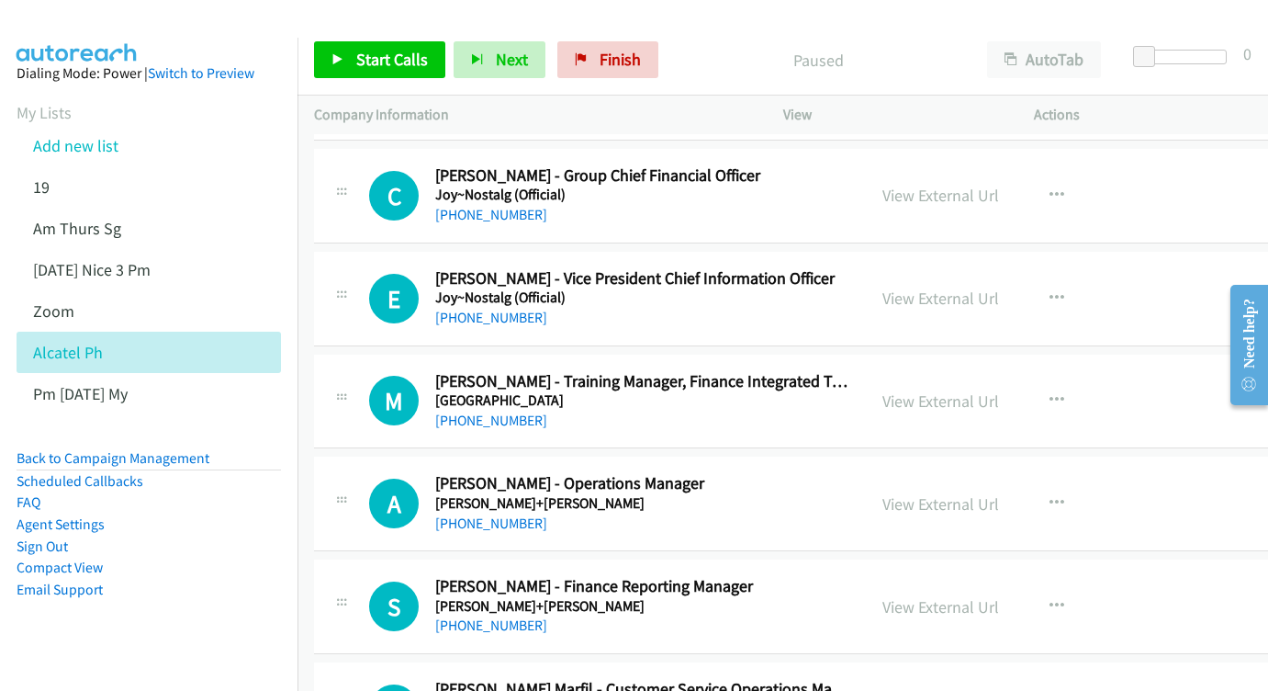
scroll to position [2045, 0]
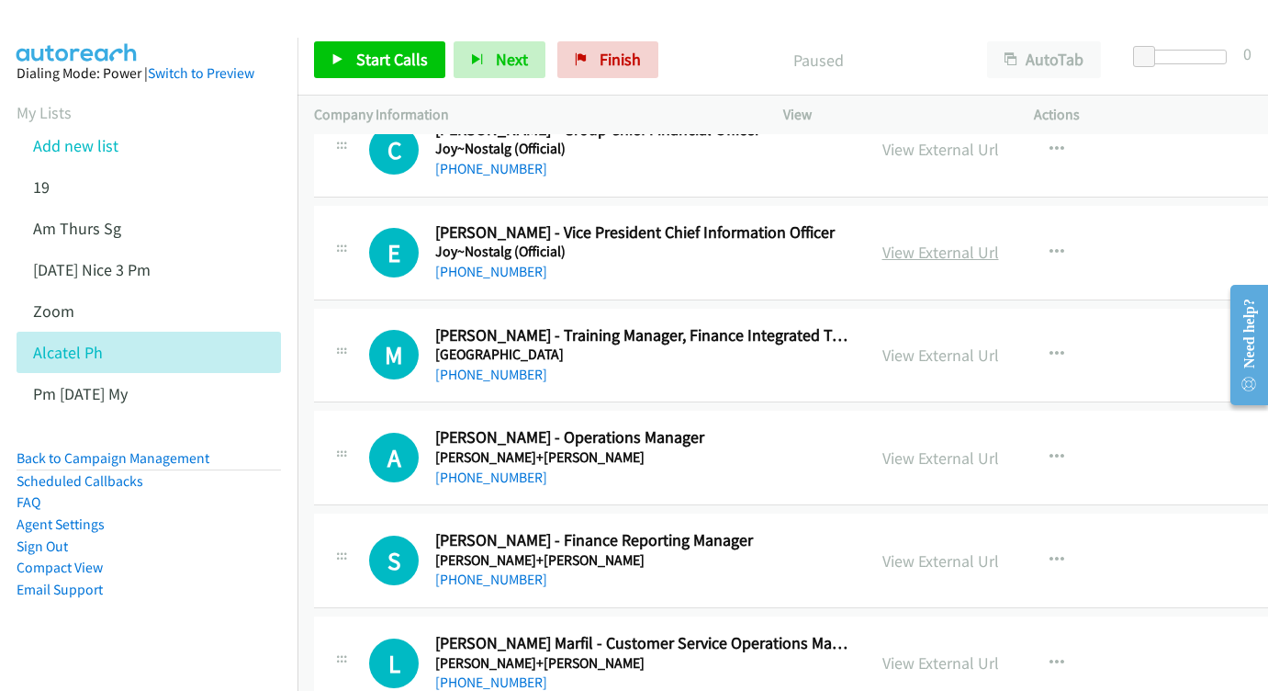
click at [979, 242] on link "View External Url" at bounding box center [941, 252] width 117 height 21
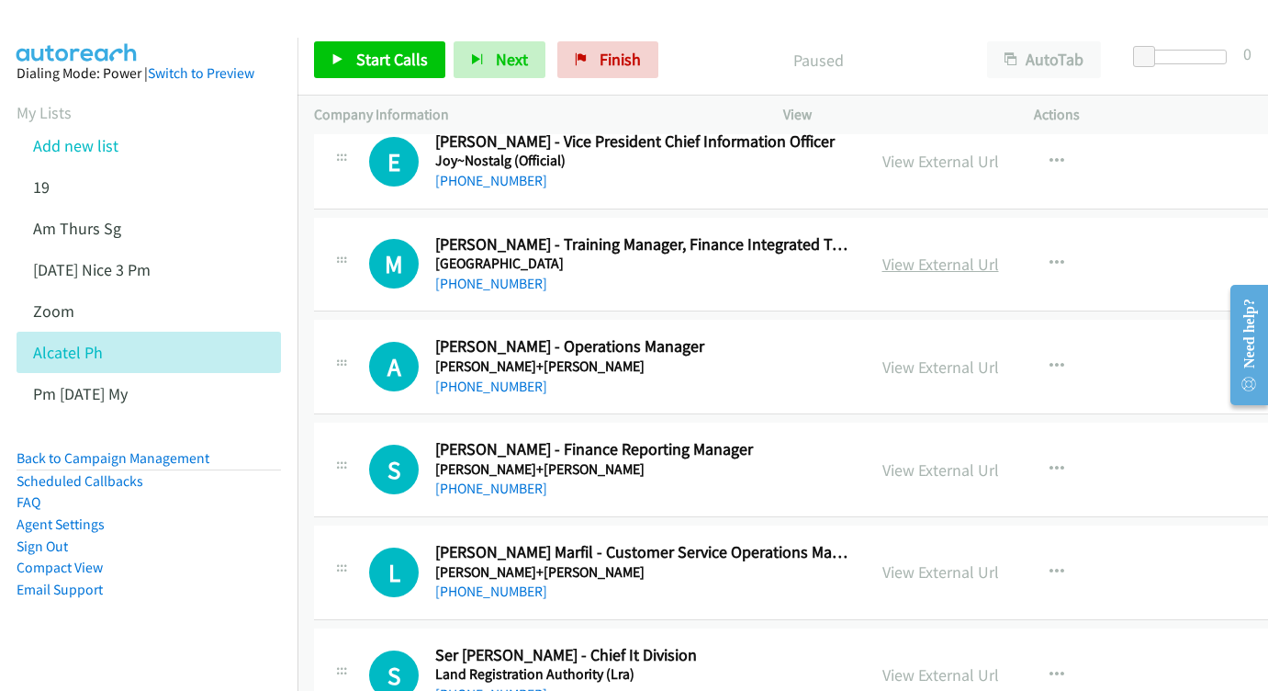
scroll to position [2136, 0]
click at [963, 253] on link "View External Url" at bounding box center [941, 263] width 117 height 21
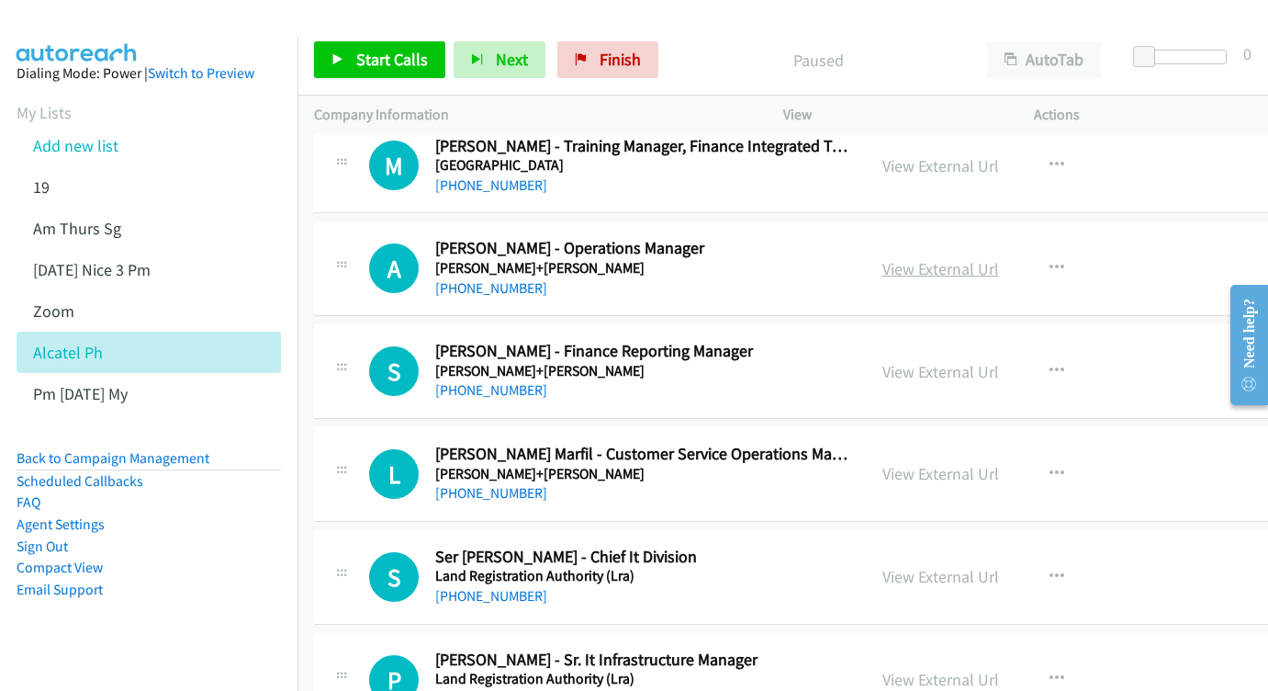
click at [988, 258] on link "View External Url" at bounding box center [941, 268] width 117 height 21
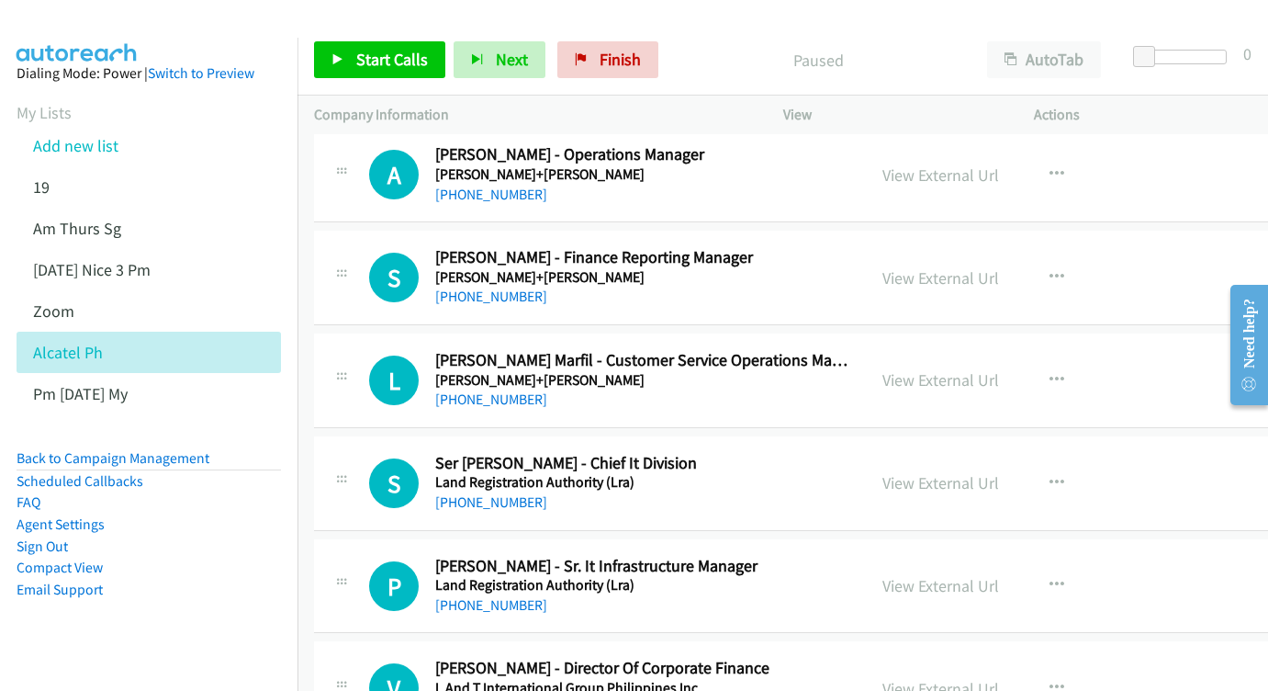
scroll to position [2329, 0]
click at [998, 266] on link "View External Url" at bounding box center [941, 276] width 117 height 21
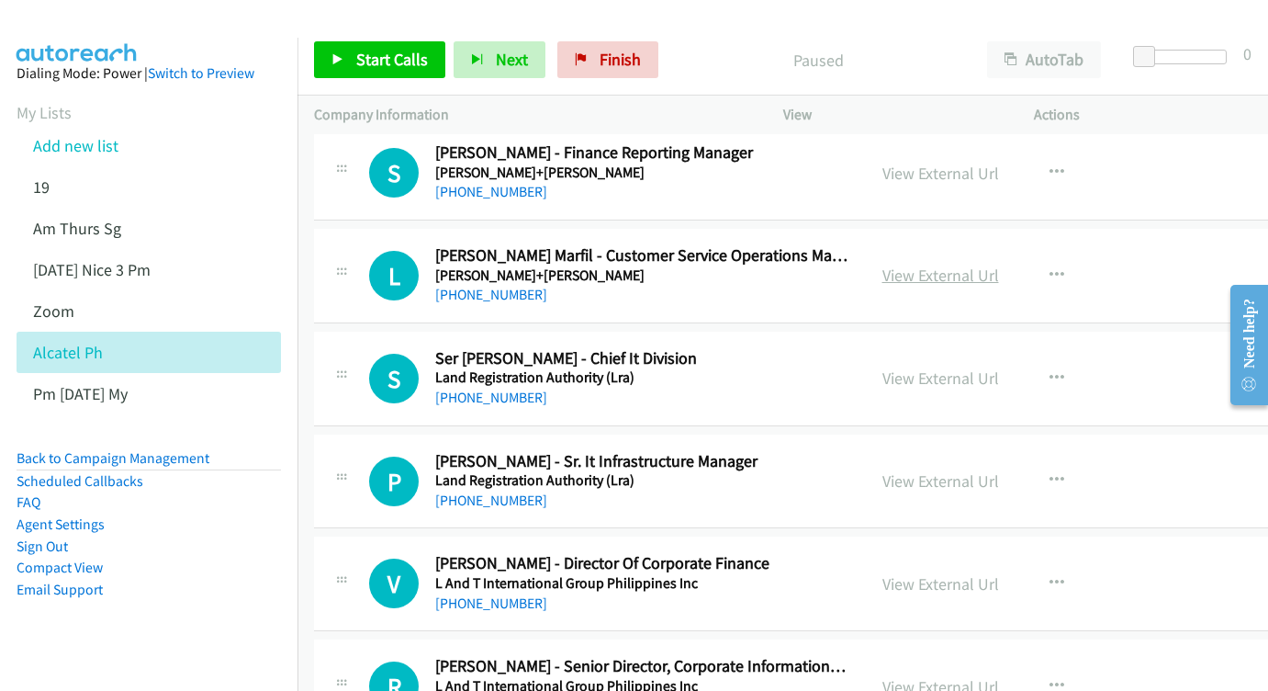
click at [982, 264] on link "View External Url" at bounding box center [941, 274] width 117 height 21
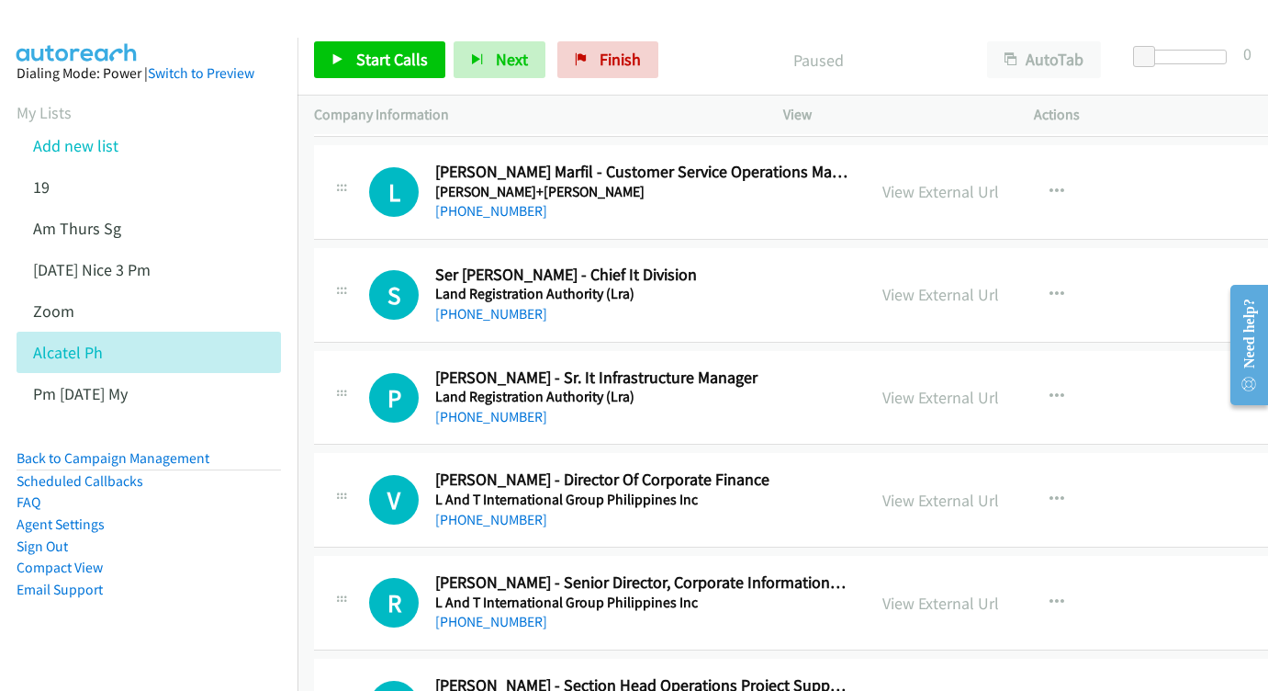
scroll to position [2531, 0]
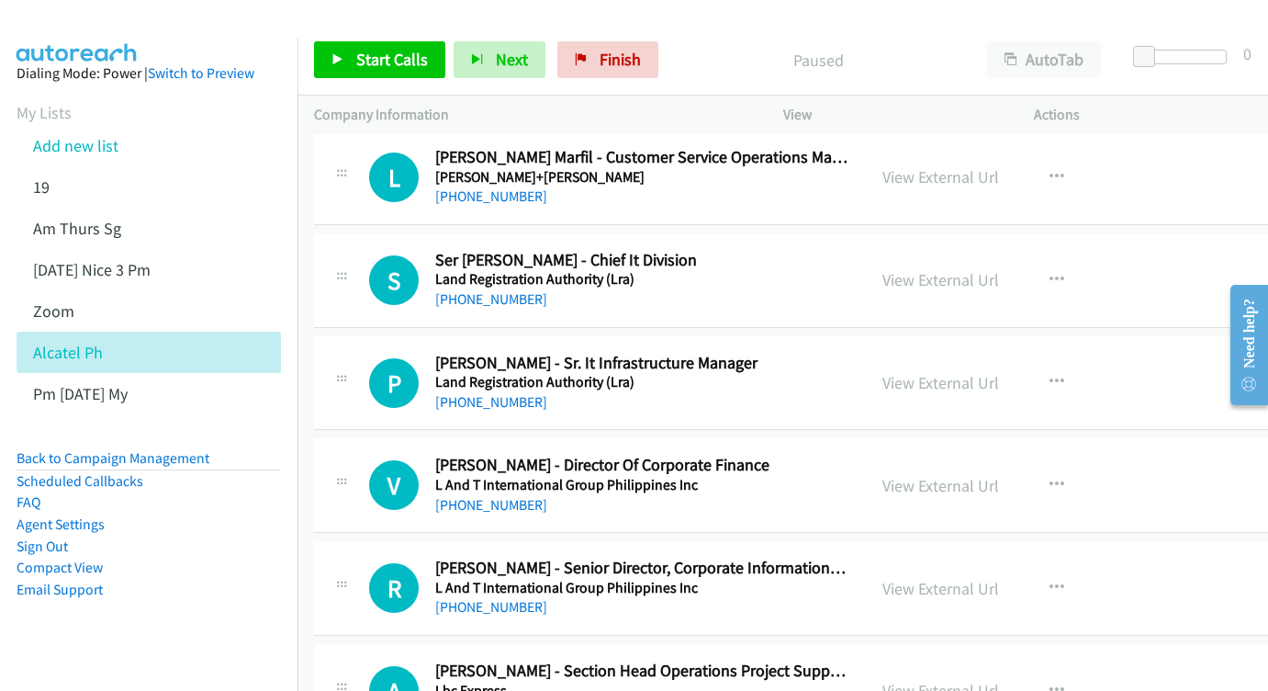
click at [982, 267] on div "View External Url" at bounding box center [941, 279] width 117 height 25
click at [947, 269] on link "View External Url" at bounding box center [941, 279] width 117 height 21
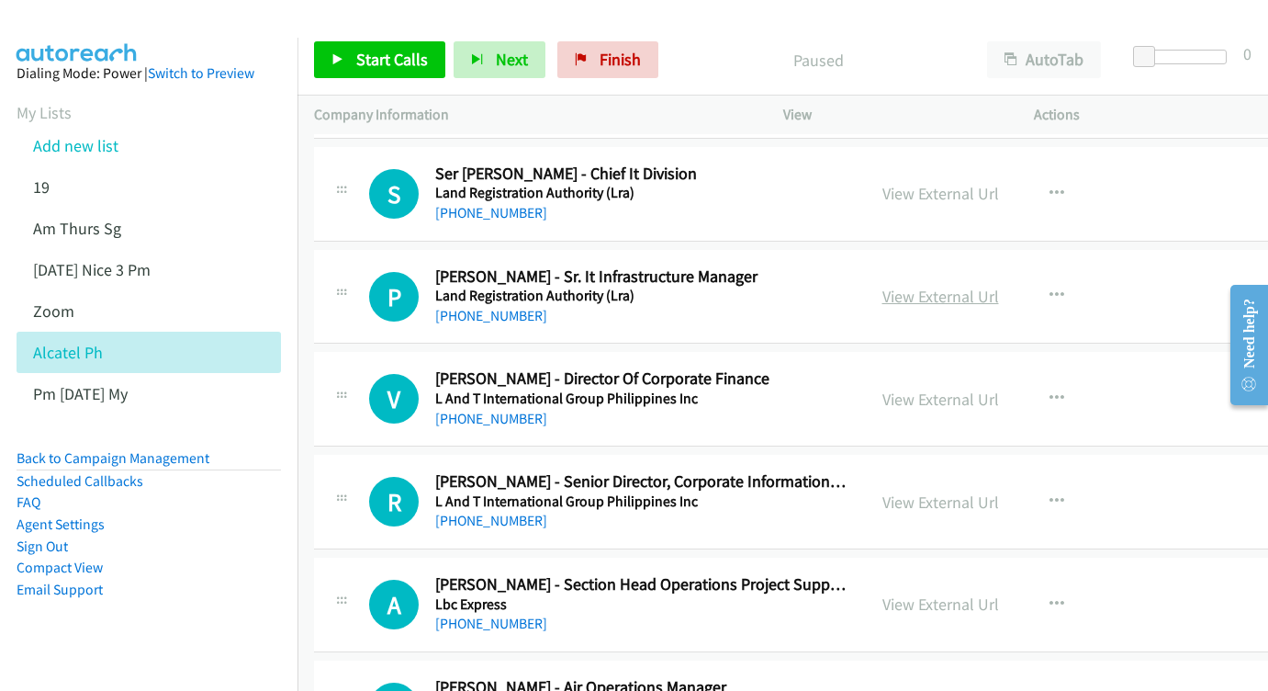
scroll to position [2635, 0]
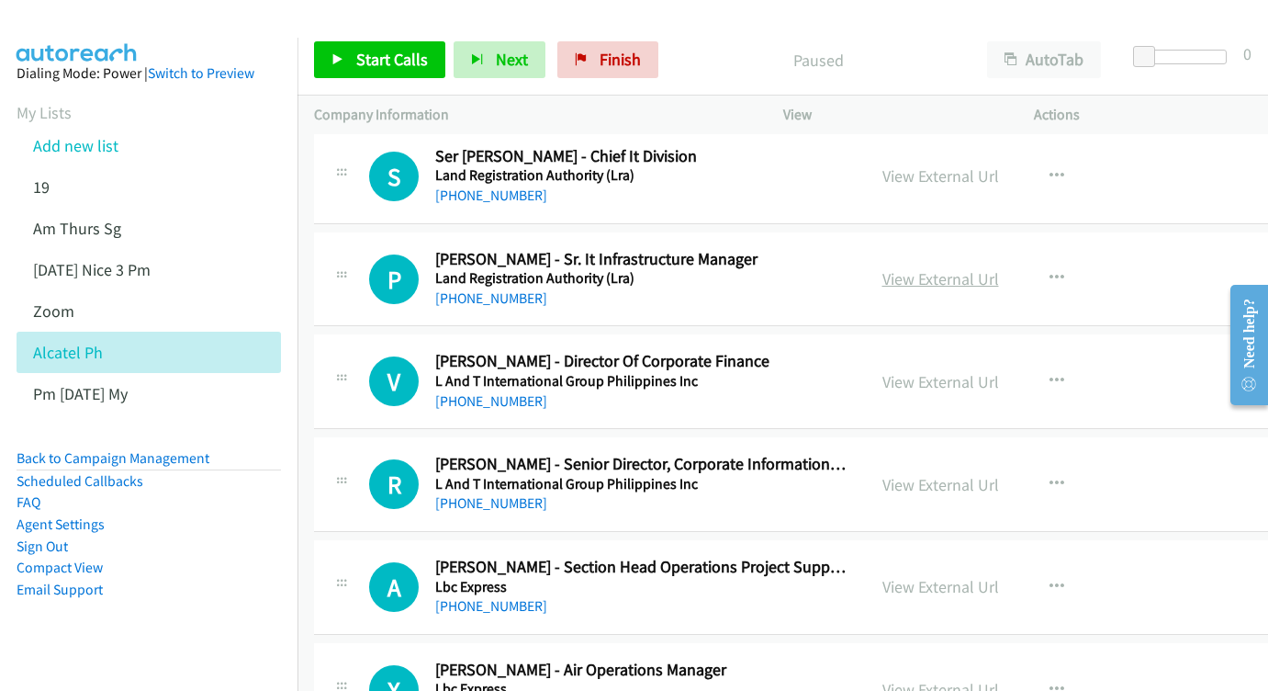
click at [999, 268] on link "View External Url" at bounding box center [941, 278] width 117 height 21
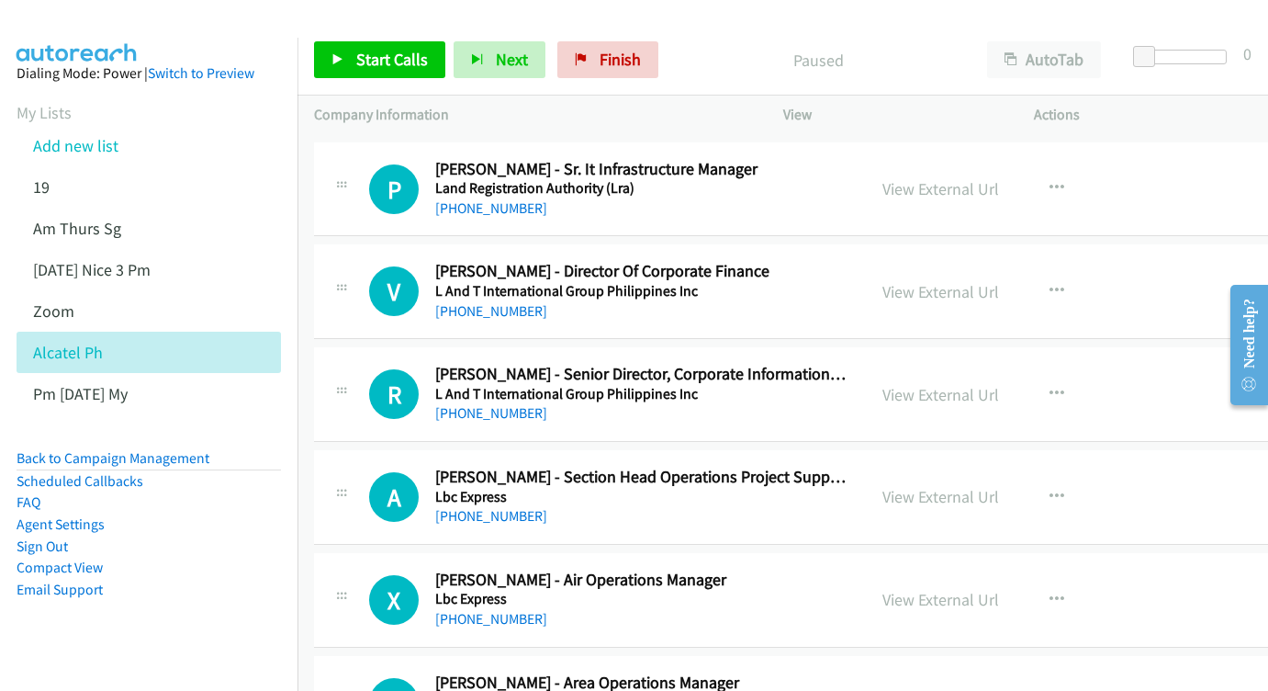
scroll to position [2726, 0]
click at [999, 280] on link "View External Url" at bounding box center [941, 290] width 117 height 21
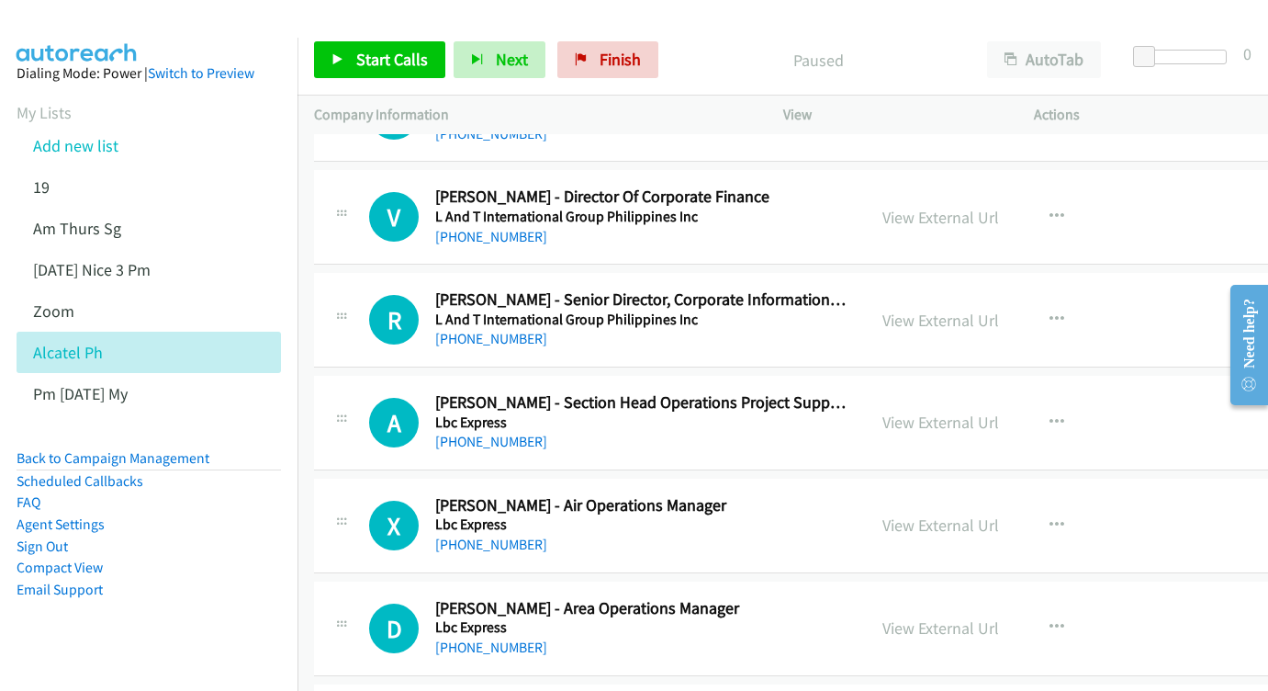
scroll to position [2837, 0]
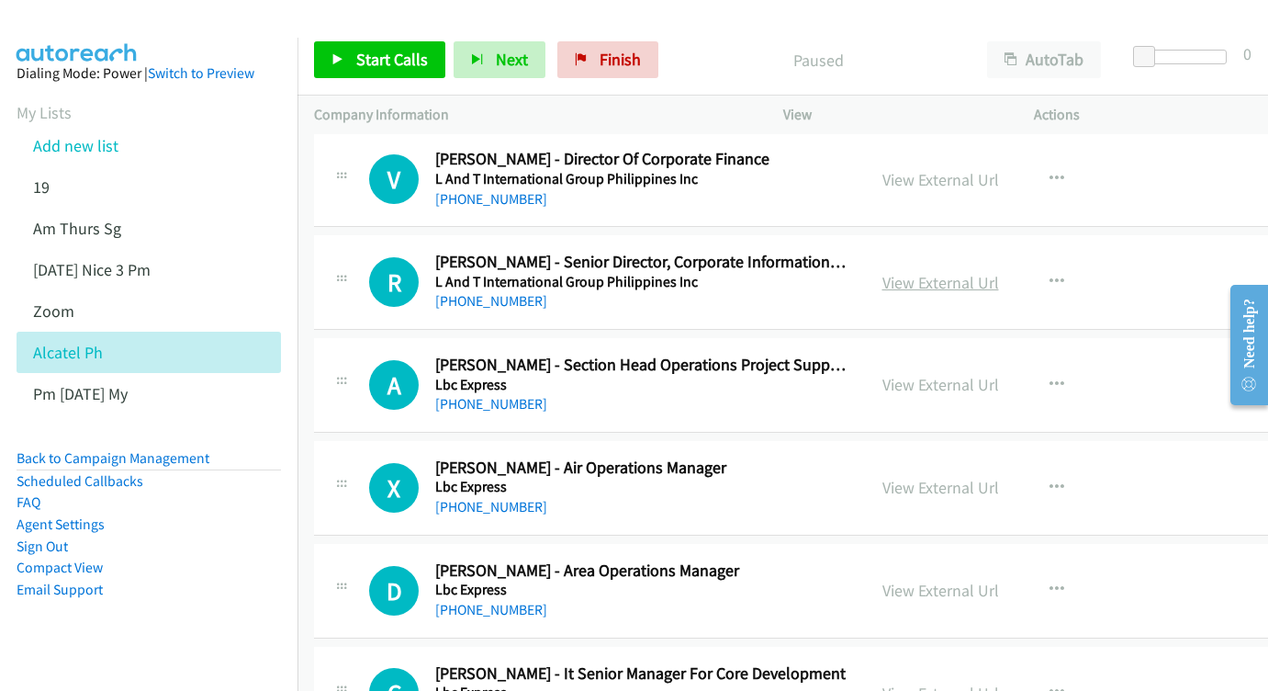
click at [986, 272] on link "View External Url" at bounding box center [941, 282] width 117 height 21
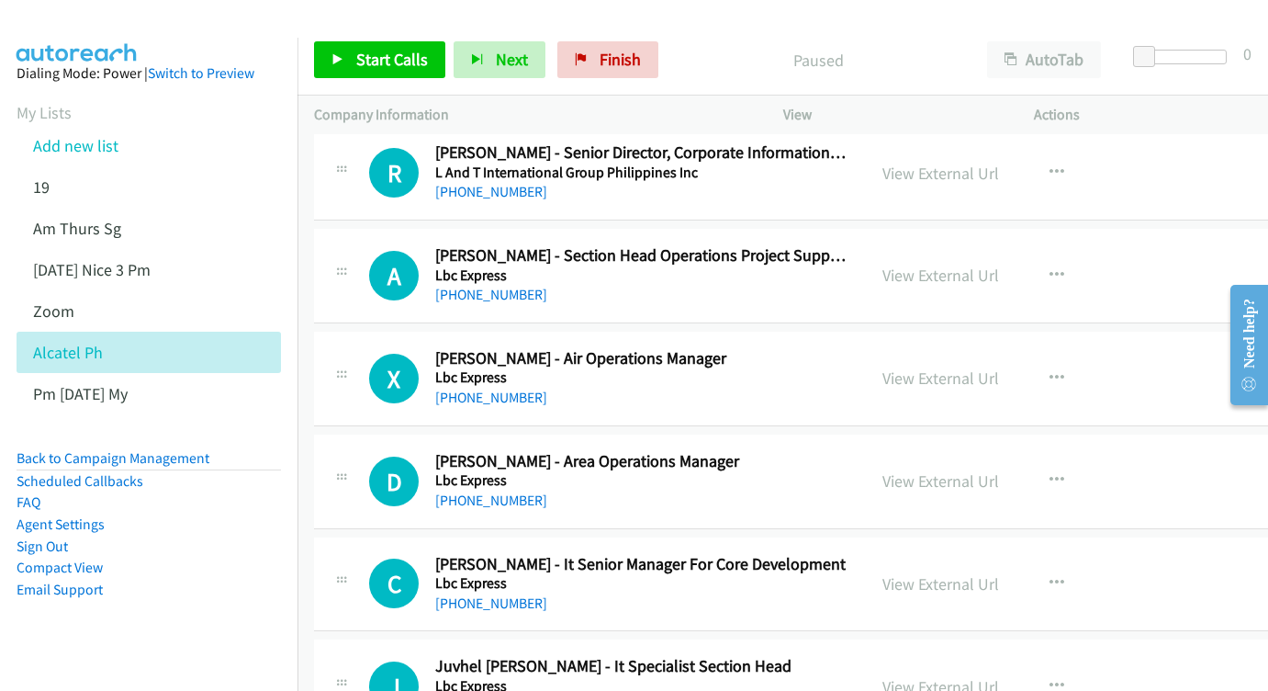
click at [999, 263] on div "View External Url" at bounding box center [941, 275] width 117 height 25
click at [991, 264] on link "View External Url" at bounding box center [941, 274] width 117 height 21
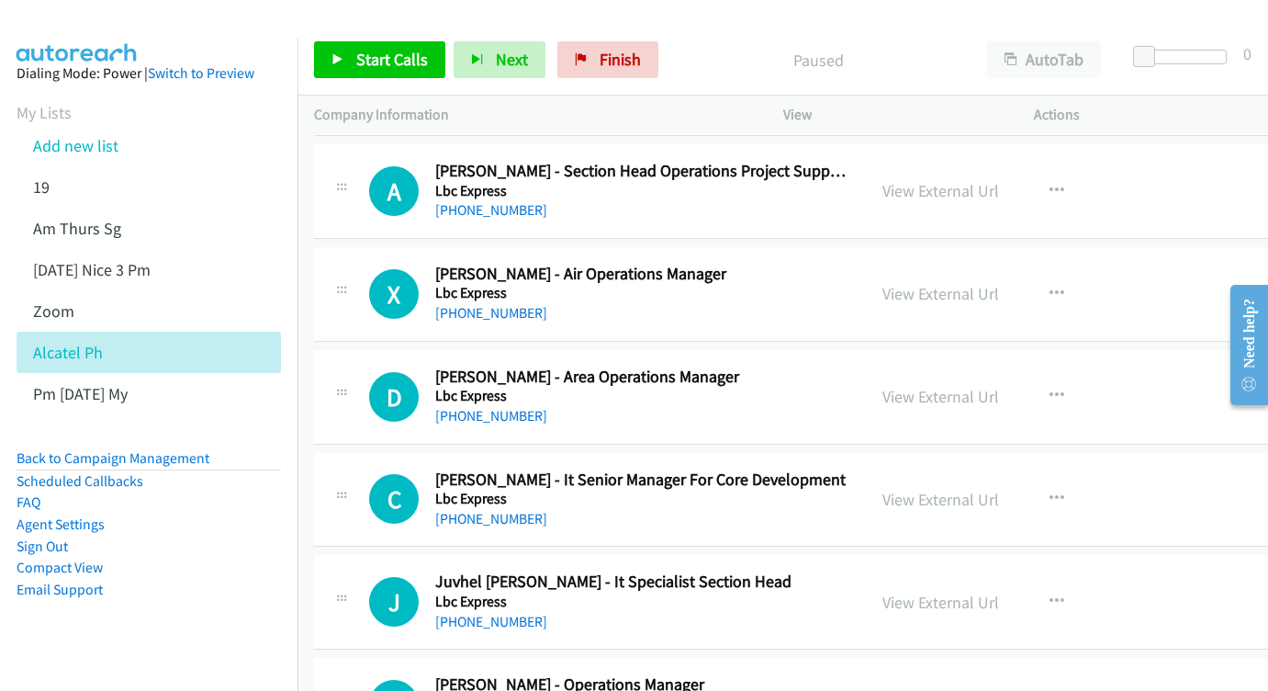
scroll to position [3062, 0]
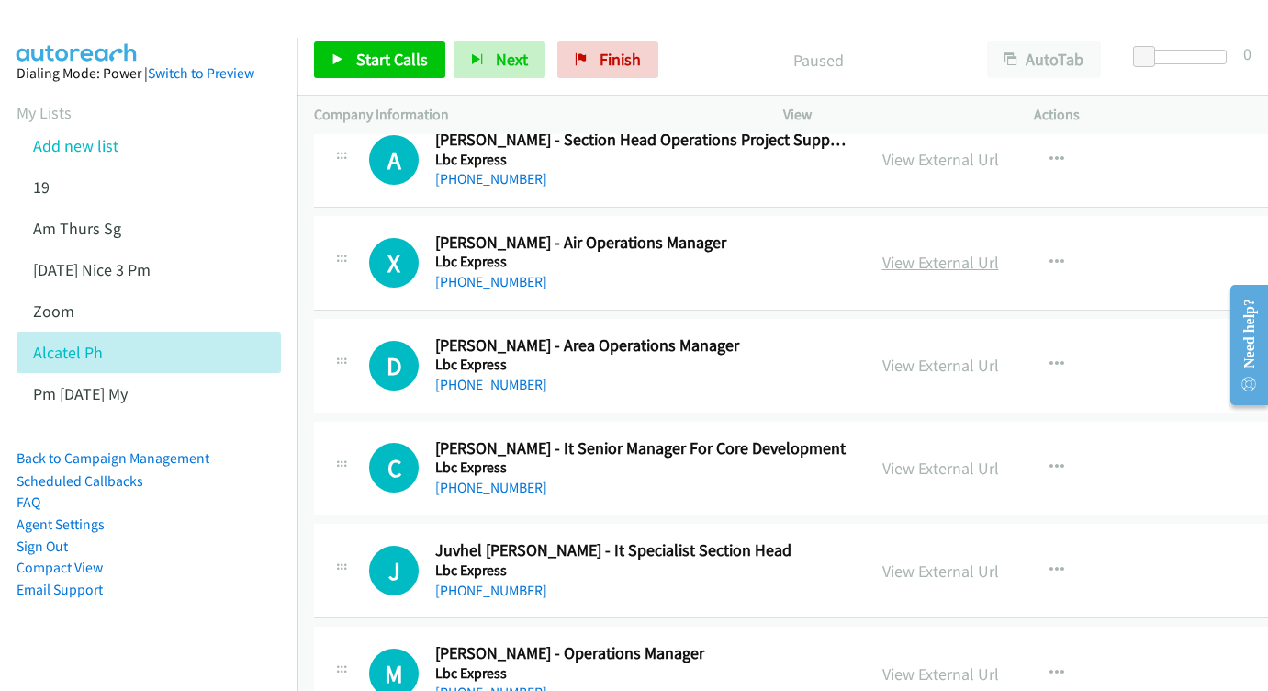
click at [998, 252] on link "View External Url" at bounding box center [941, 262] width 117 height 21
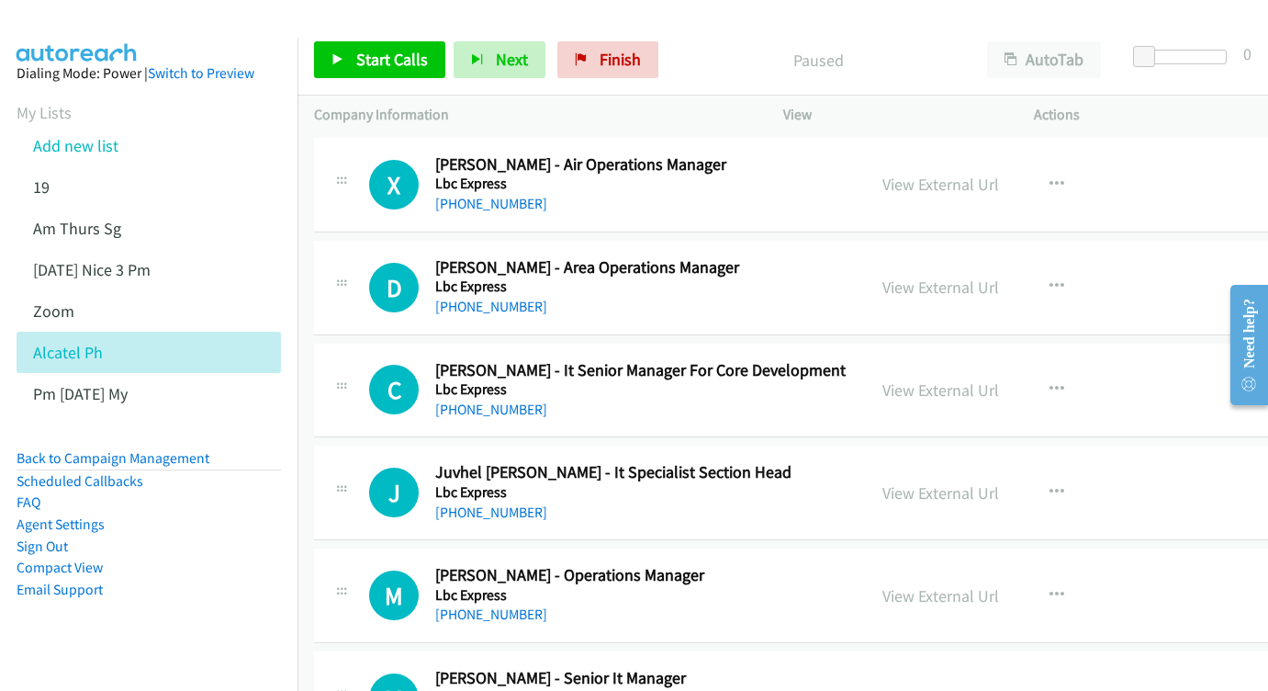
scroll to position [3159, 0]
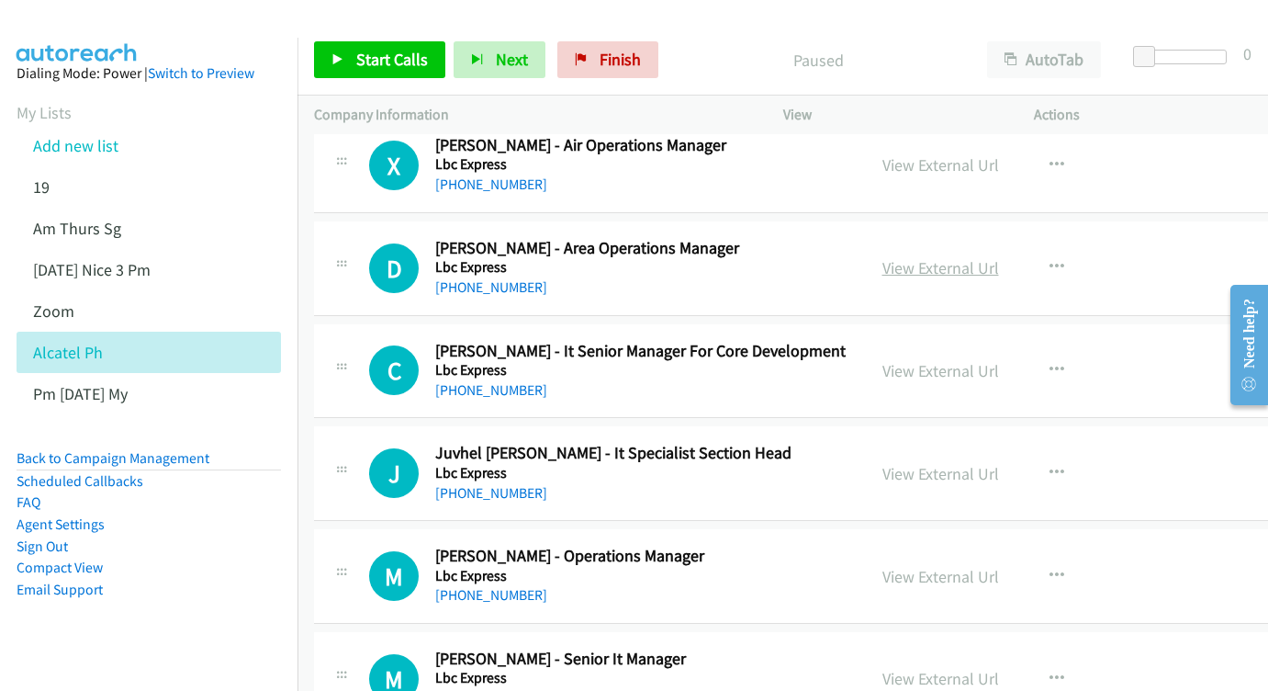
click at [999, 257] on link "View External Url" at bounding box center [941, 267] width 117 height 21
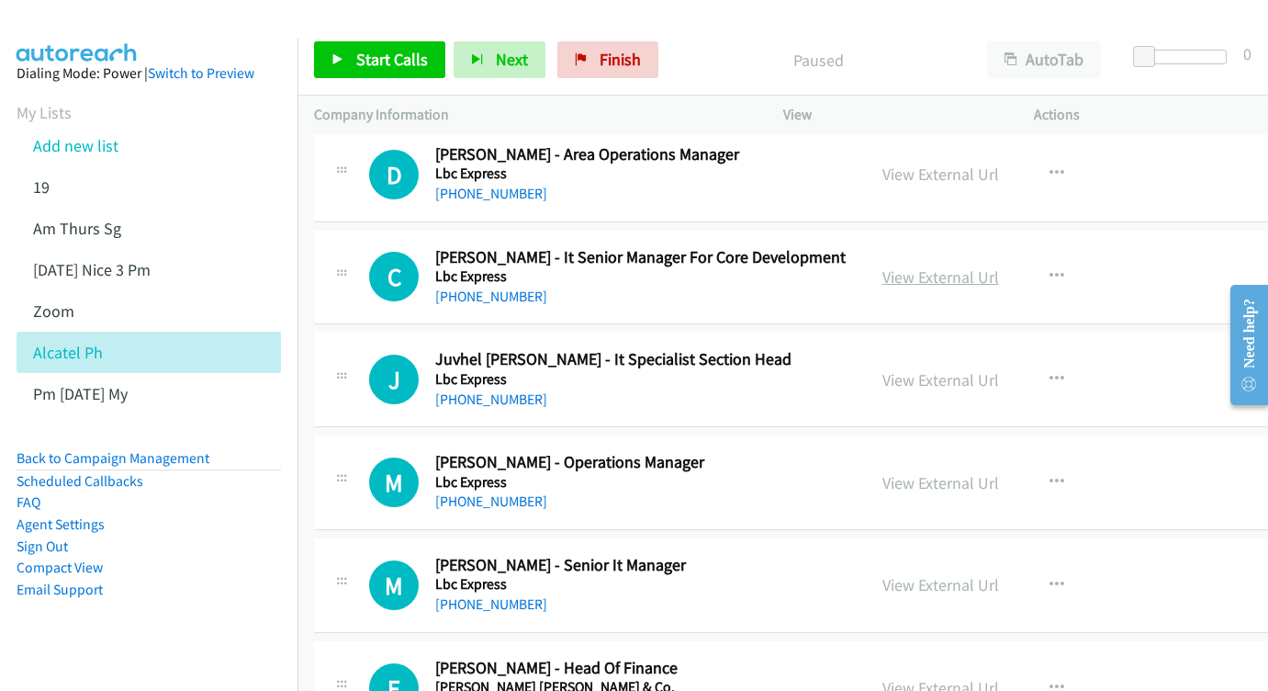
scroll to position [3254, 0]
click at [973, 264] on div "View External Url" at bounding box center [941, 276] width 117 height 25
click at [972, 265] on link "View External Url" at bounding box center [941, 275] width 117 height 21
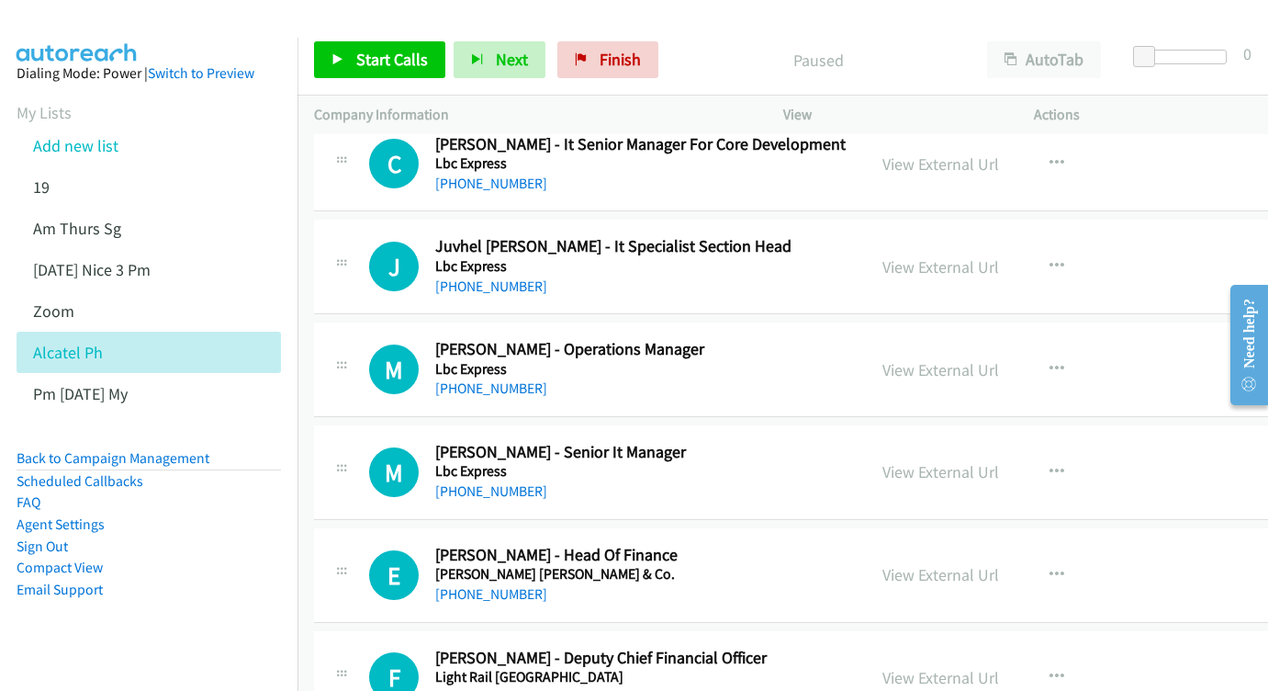
scroll to position [3367, 0]
click at [999, 255] on link "View External Url" at bounding box center [941, 265] width 117 height 21
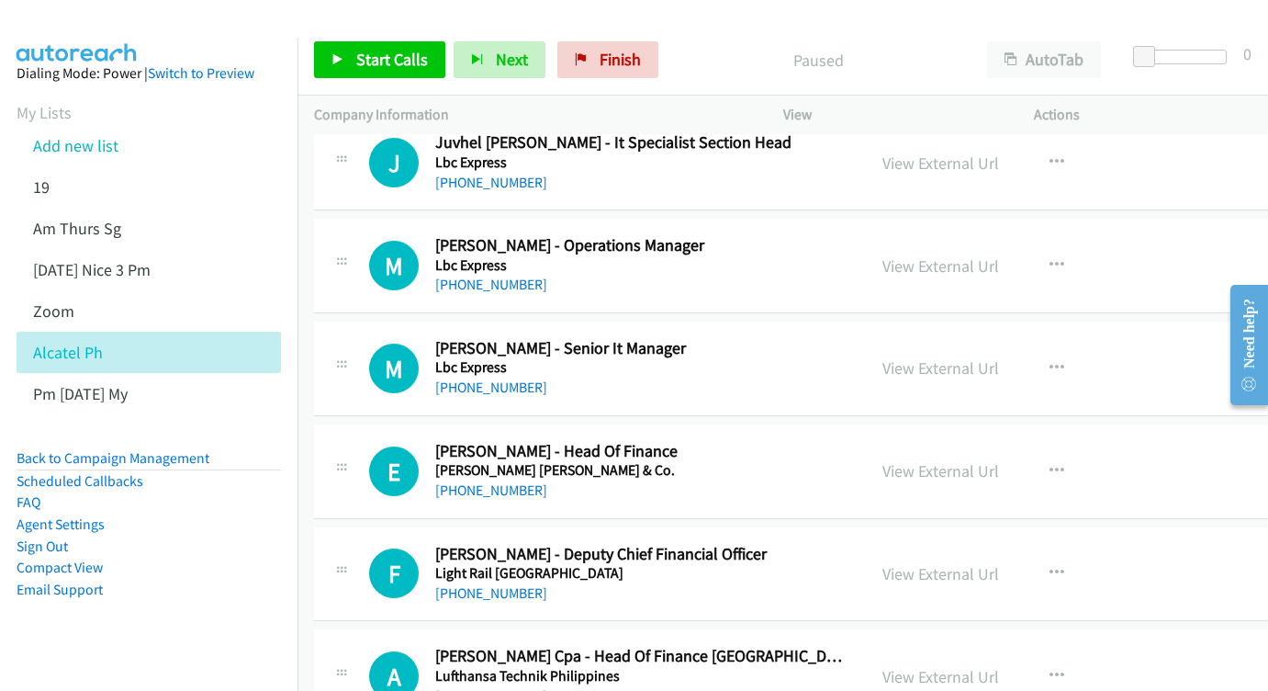
scroll to position [3471, 0]
click at [988, 234] on div "View External Url View External Url Schedule/Manage Callback Start Calls Here R…" at bounding box center [1012, 264] width 292 height 61
click at [976, 254] on link "View External Url" at bounding box center [941, 264] width 117 height 21
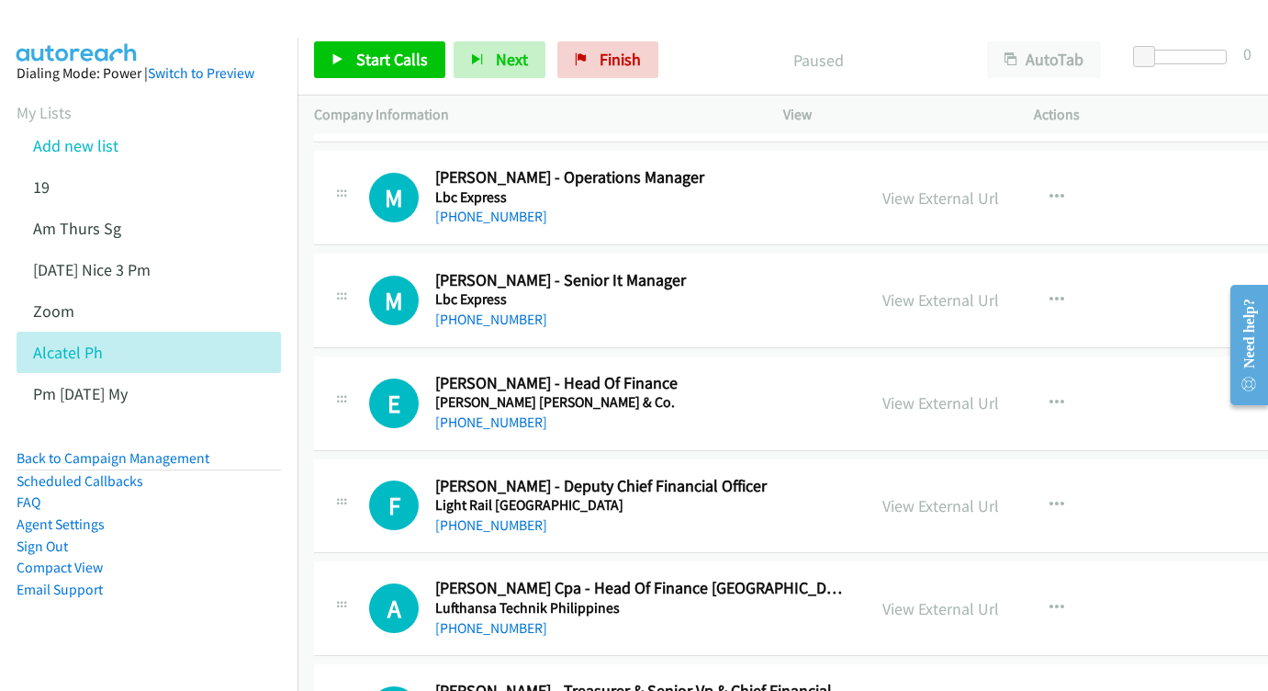
scroll to position [3563, 0]
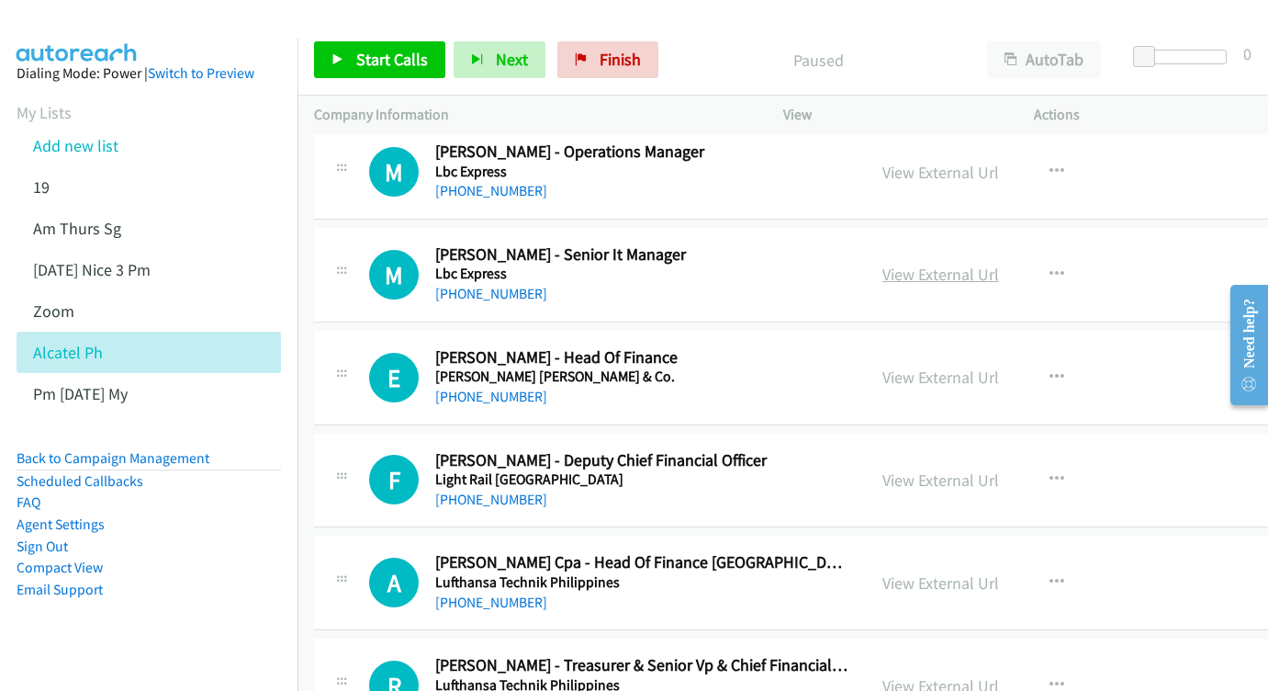
click at [999, 264] on link "View External Url" at bounding box center [941, 274] width 117 height 21
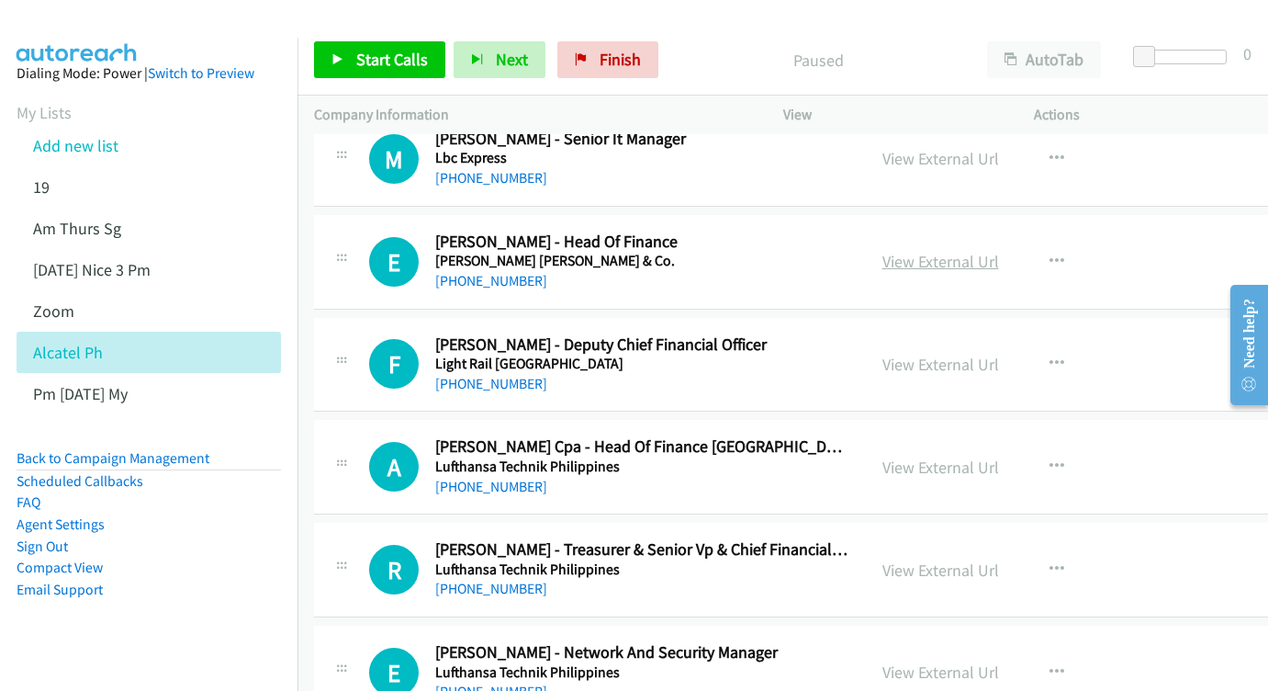
scroll to position [3674, 0]
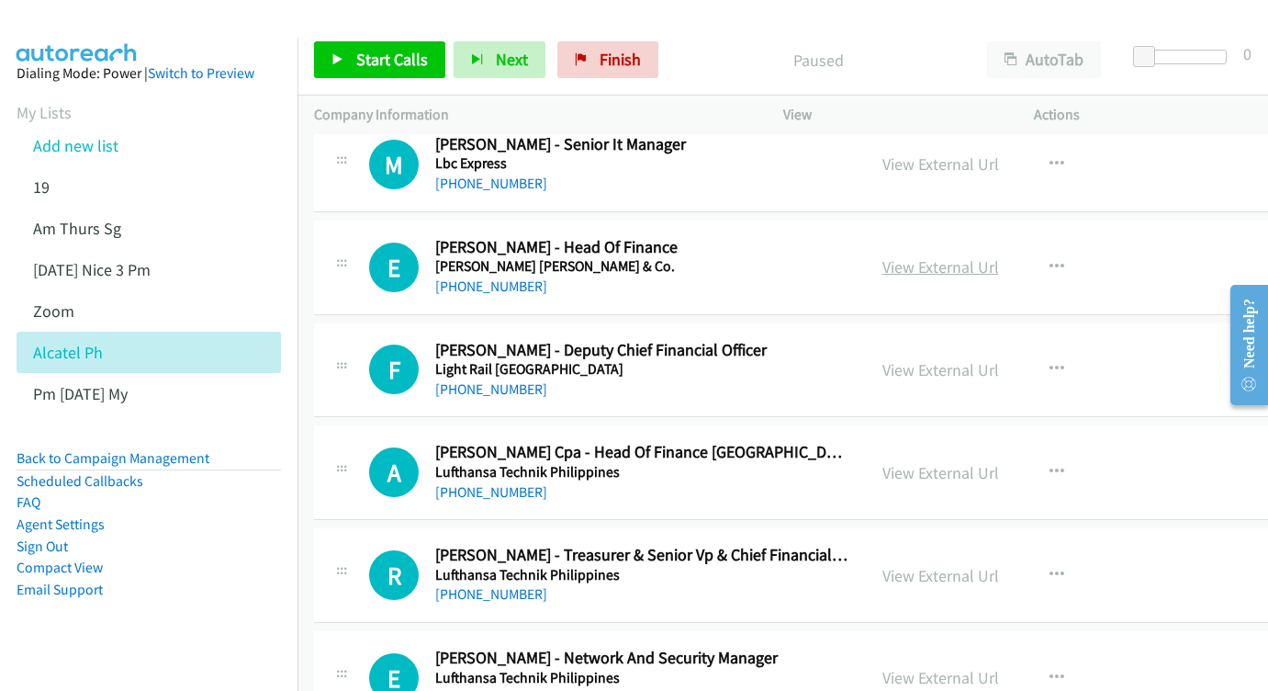
click at [985, 256] on link "View External Url" at bounding box center [941, 266] width 117 height 21
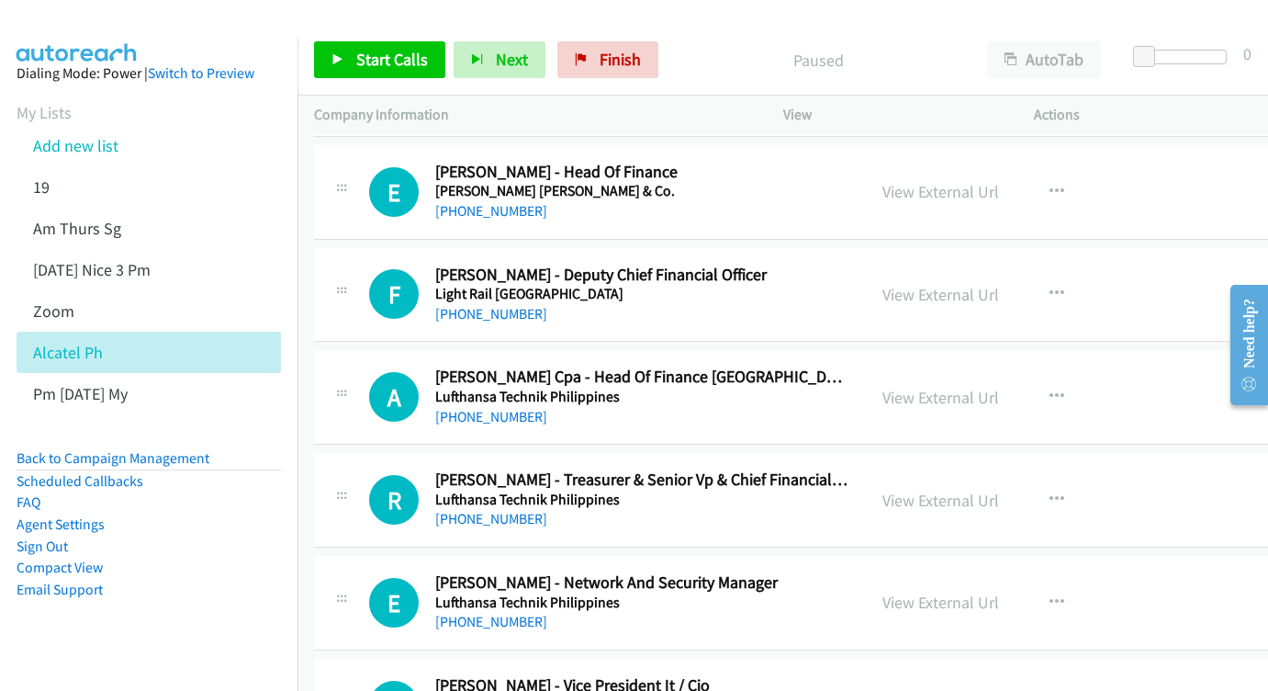
scroll to position [3753, 0]
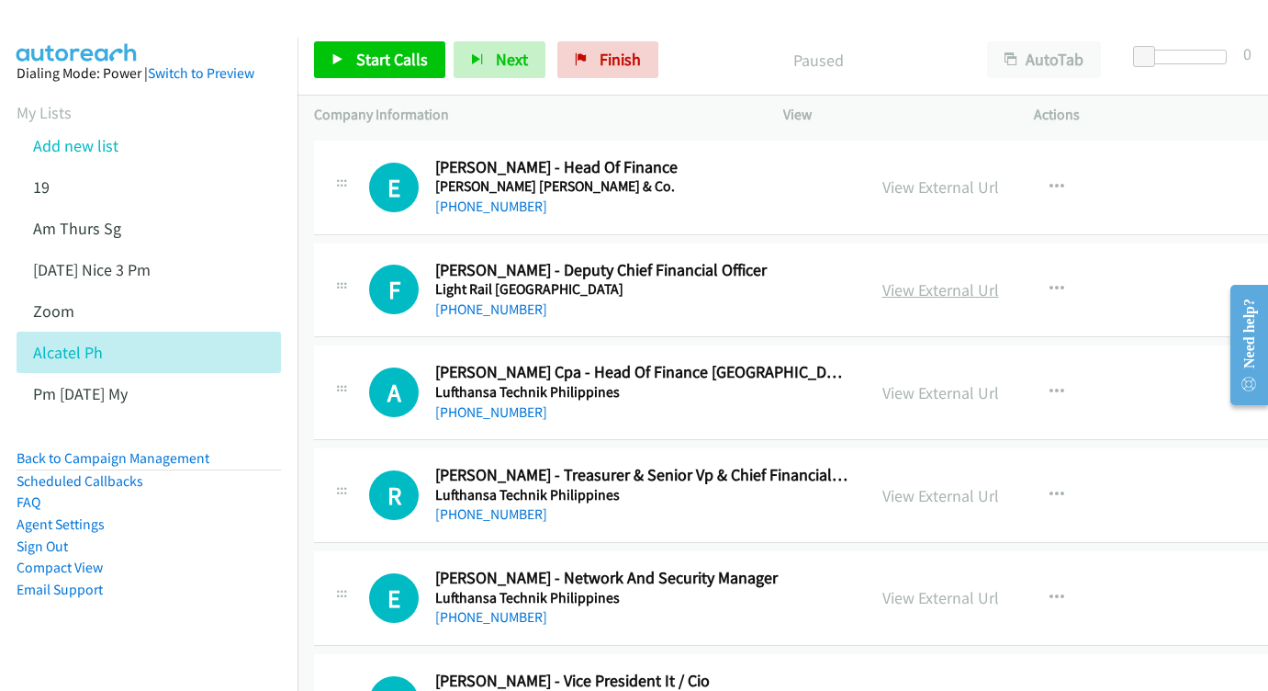
click at [999, 279] on link "View External Url" at bounding box center [941, 289] width 117 height 21
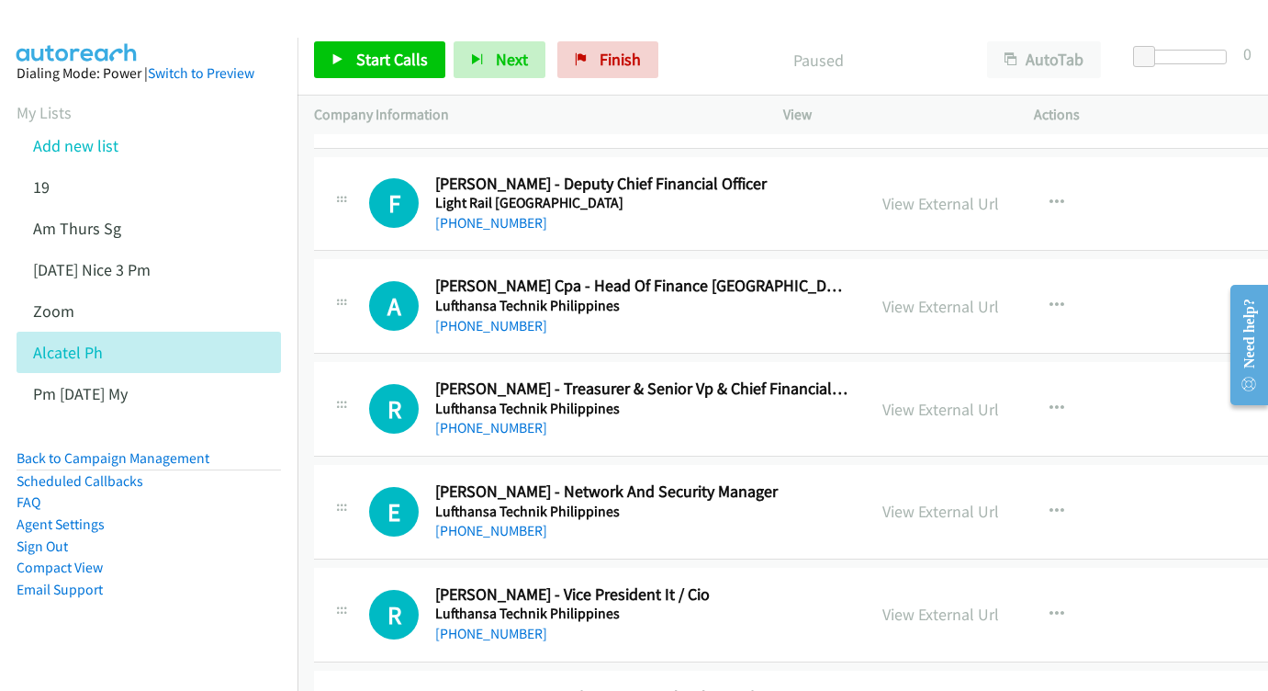
scroll to position [3865, 0]
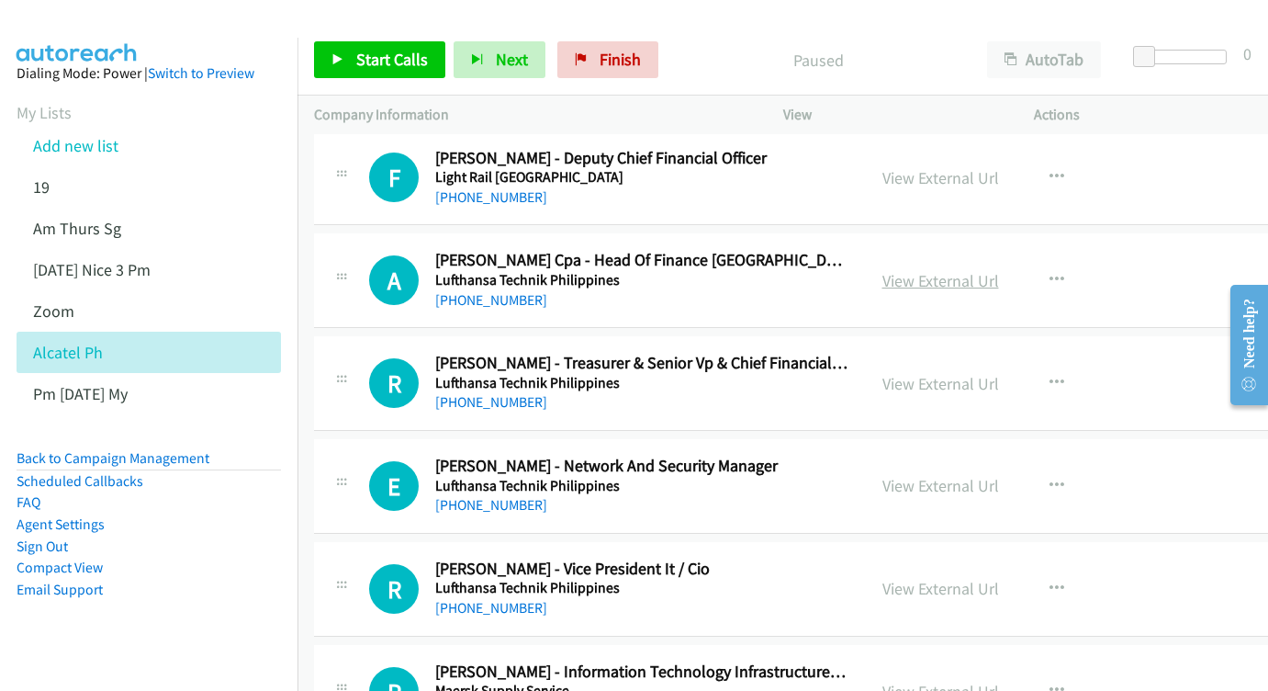
click at [999, 270] on link "View External Url" at bounding box center [941, 280] width 117 height 21
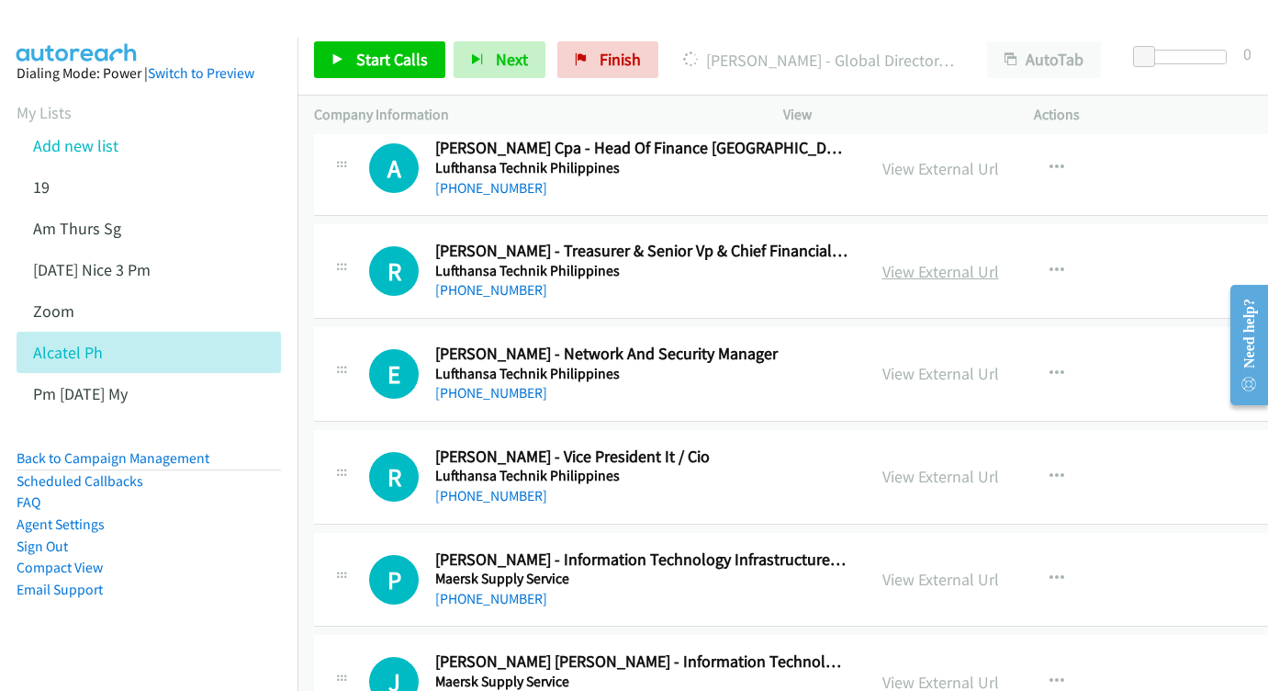
click at [999, 261] on link "View External Url" at bounding box center [941, 271] width 117 height 21
